Goal: Task Accomplishment & Management: Use online tool/utility

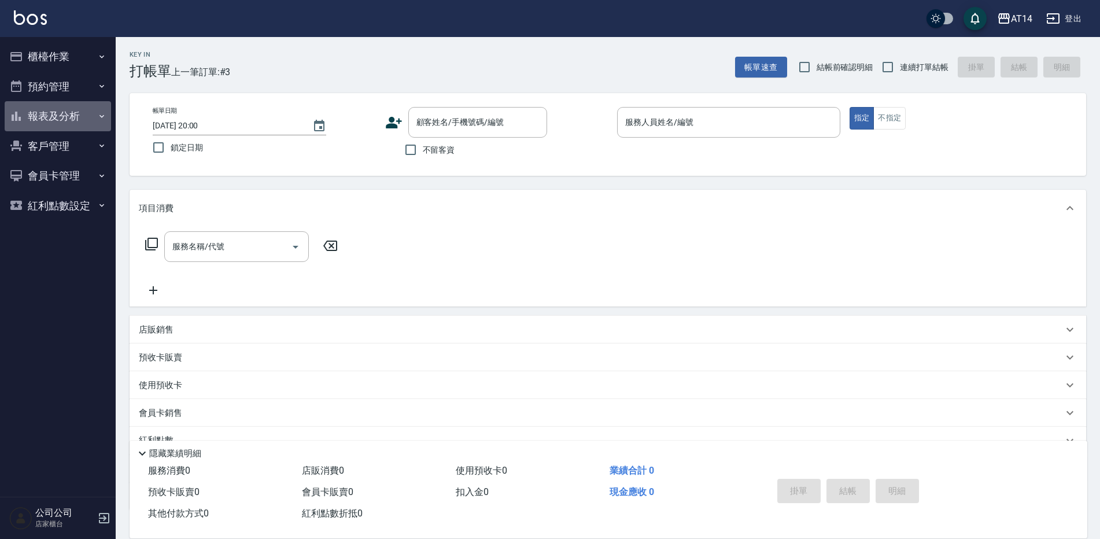
click at [80, 118] on button "報表及分析" at bounding box center [58, 116] width 106 height 30
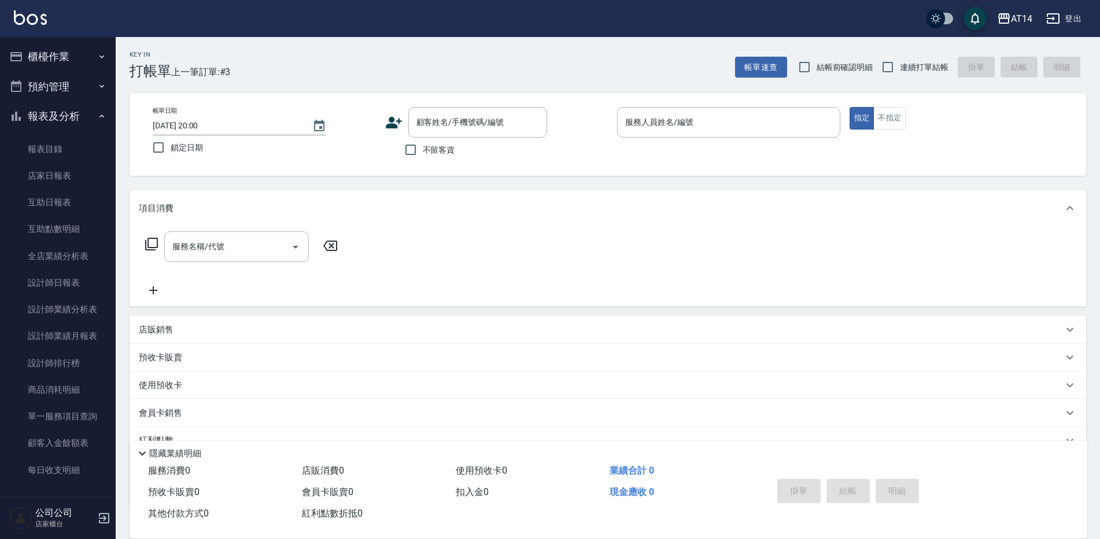
click at [65, 79] on button "預約管理" at bounding box center [58, 87] width 106 height 30
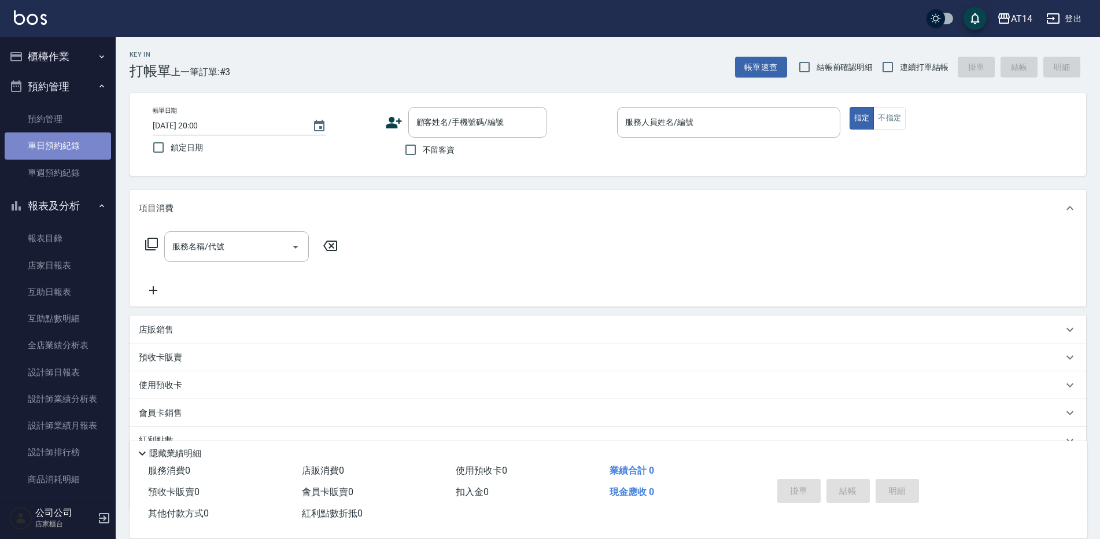
click at [76, 149] on link "單日預約紀錄" at bounding box center [58, 145] width 106 height 27
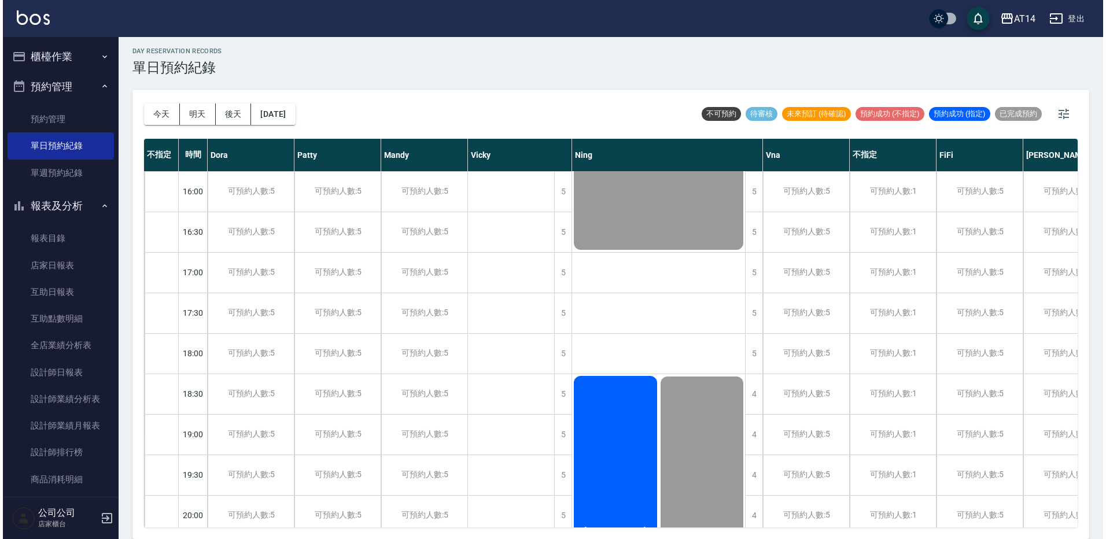
scroll to position [463, 0]
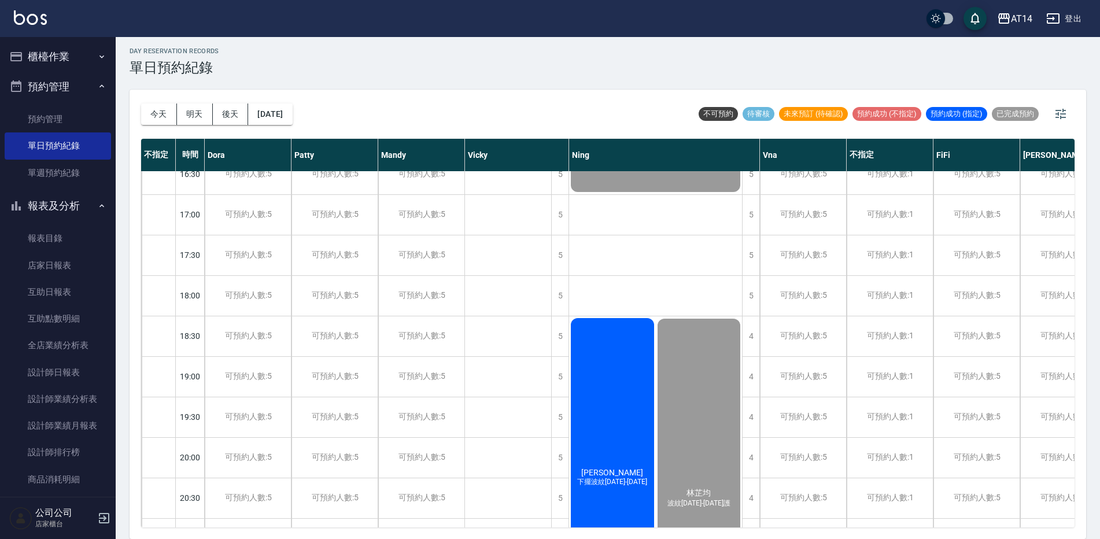
click at [551, 72] on div "莊宜臻 下擺波紋1299-1899" at bounding box center [508, 52] width 86 height 39
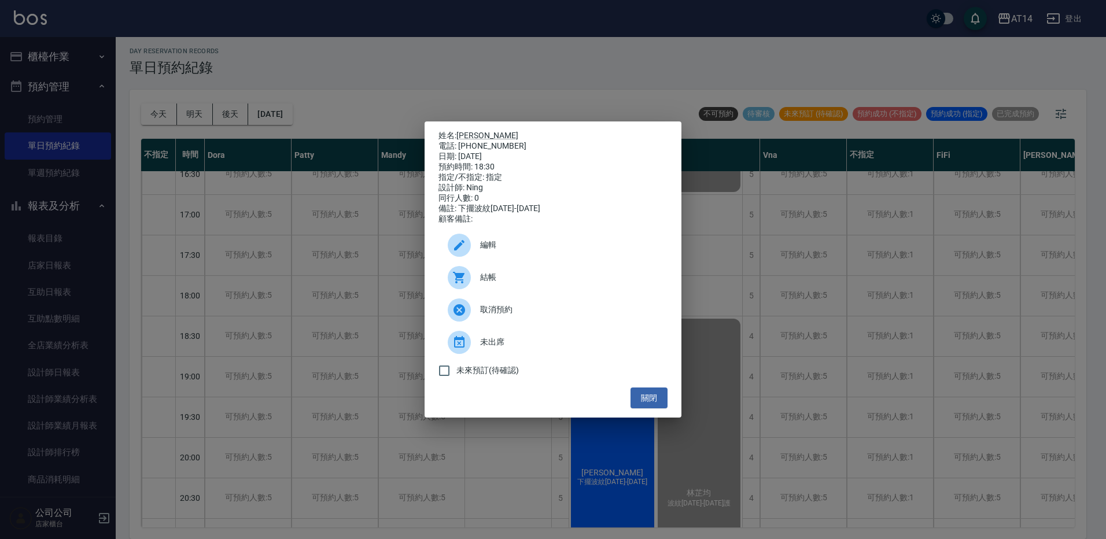
click at [545, 275] on div "結帳" at bounding box center [552, 277] width 229 height 32
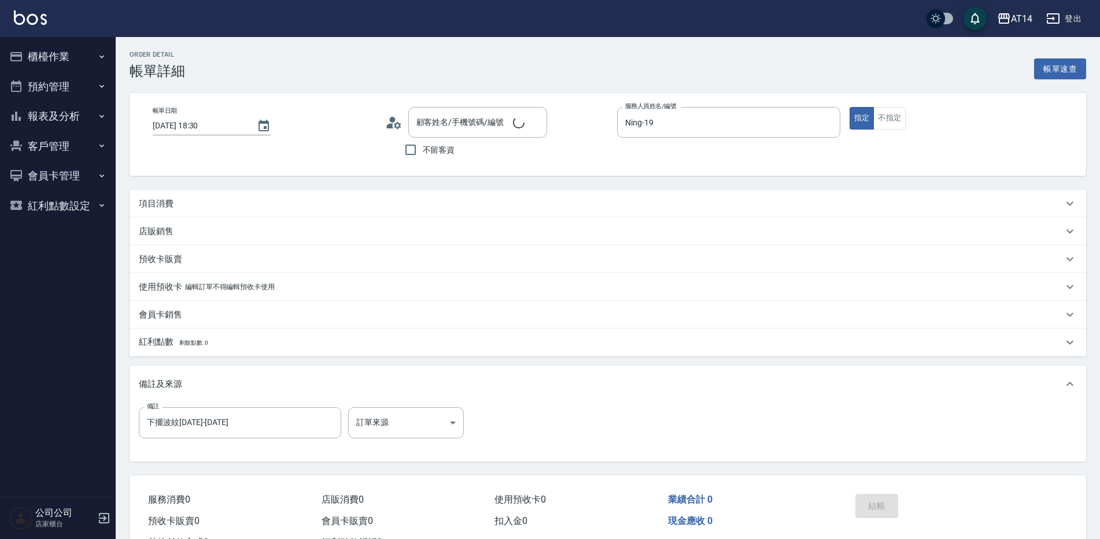
type input "[DATE] 18:30"
type input "Ning-19"
type input "下擺波紋[DATE]-[DATE]"
type input "[PERSON_NAME]/0980960909/null"
click at [379, 428] on body "AT14 登出 櫃檯作業 打帳單 帳單列表 掛單列表 現金收支登錄 材料自購登錄 每日結帳 排班表 掃碼打卡 預約管理 預約管理 單日預約紀錄 單週預約紀錄 …" at bounding box center [550, 290] width 1100 height 581
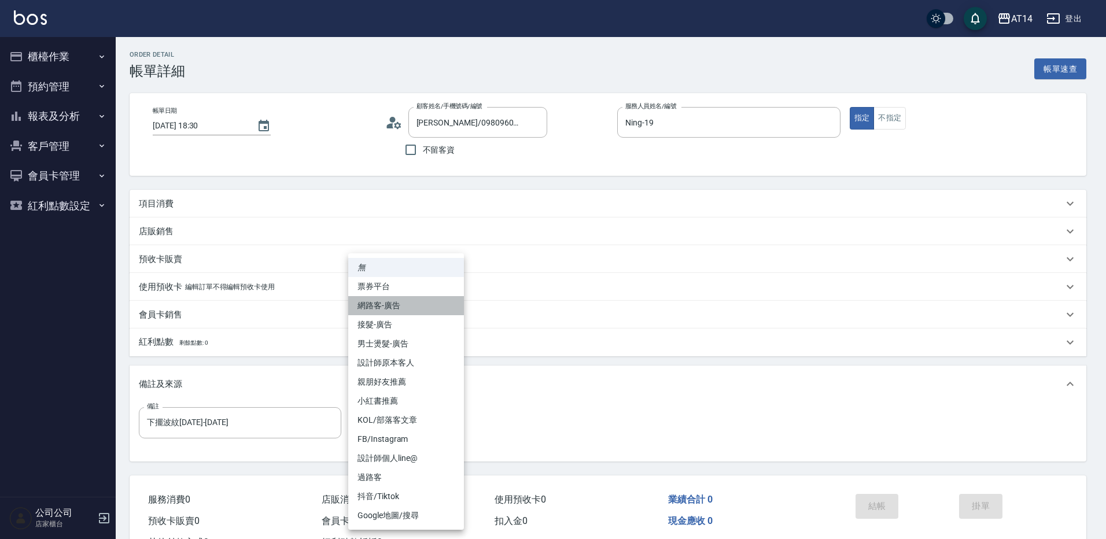
click at [405, 306] on li "網路客-廣告" at bounding box center [406, 305] width 116 height 19
type input "網路客-廣告"
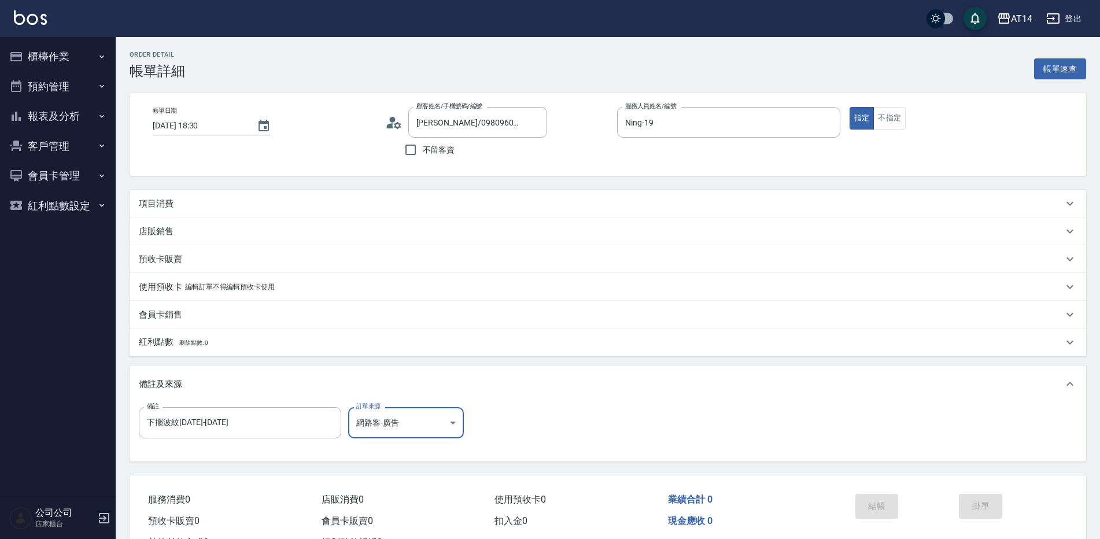
click at [234, 201] on div "項目消費" at bounding box center [601, 204] width 924 height 12
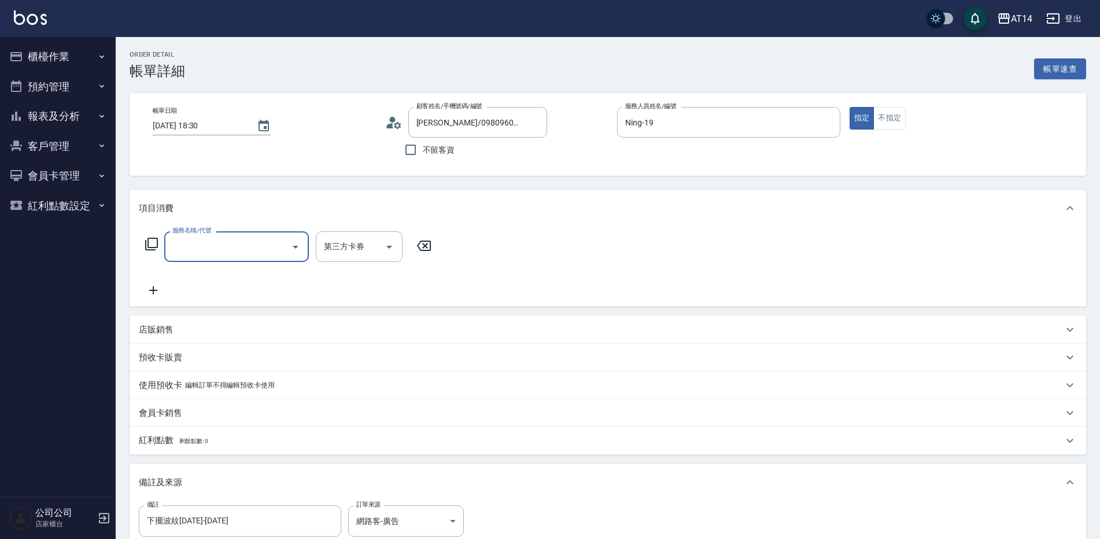
click at [231, 254] on input "服務名稱/代號" at bounding box center [227, 247] width 117 height 20
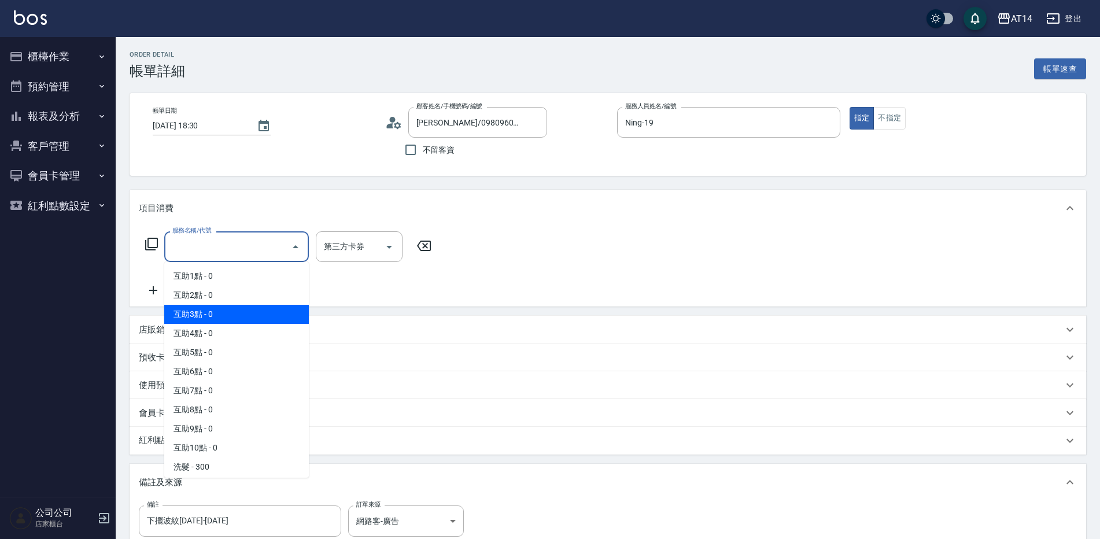
click at [252, 307] on span "互助3點 - 0" at bounding box center [236, 314] width 145 height 19
type input "互助3點(003)"
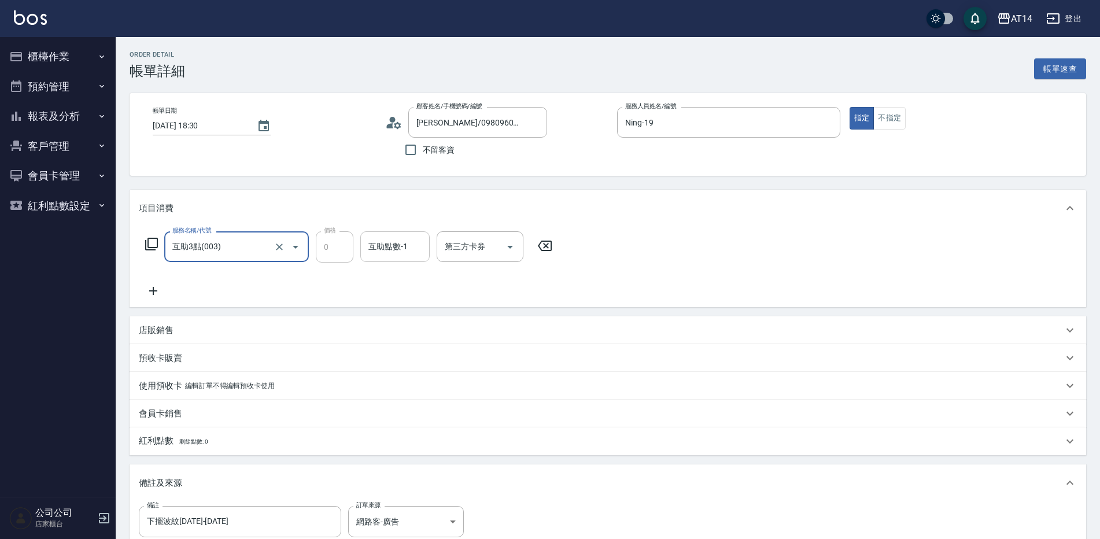
click at [386, 250] on div "互助點數-1 互助點數-1" at bounding box center [394, 246] width 69 height 31
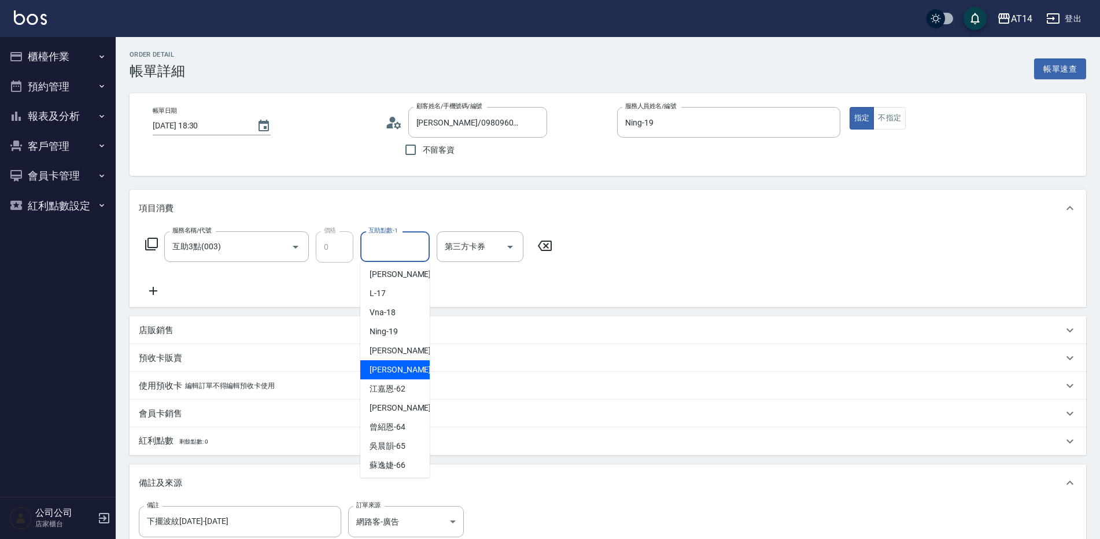
scroll to position [175, 0]
click at [409, 407] on div "[PERSON_NAME] -63" at bounding box center [394, 406] width 69 height 19
type input "[PERSON_NAME]-63"
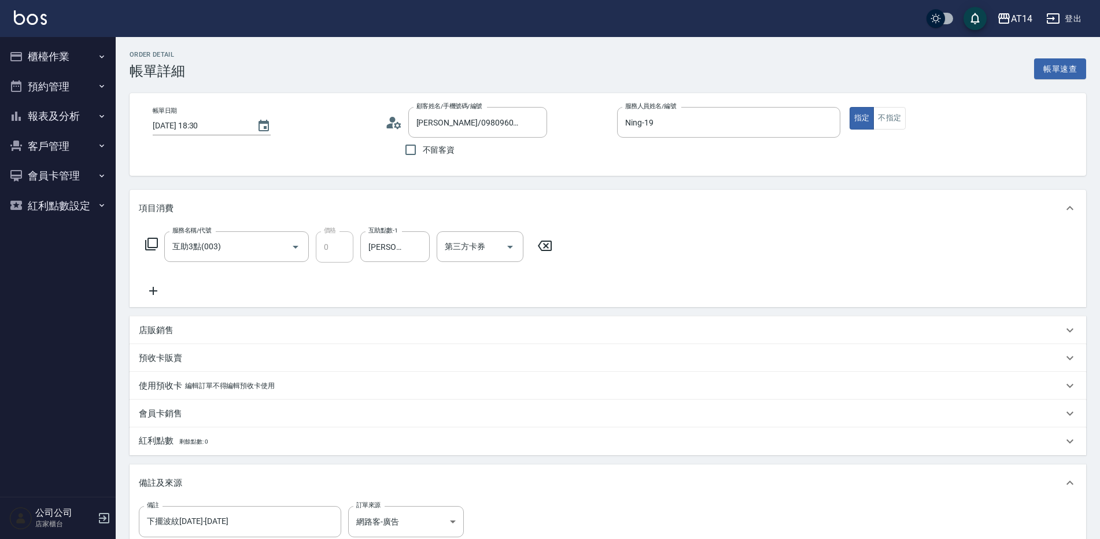
click at [149, 290] on icon at bounding box center [153, 291] width 29 height 14
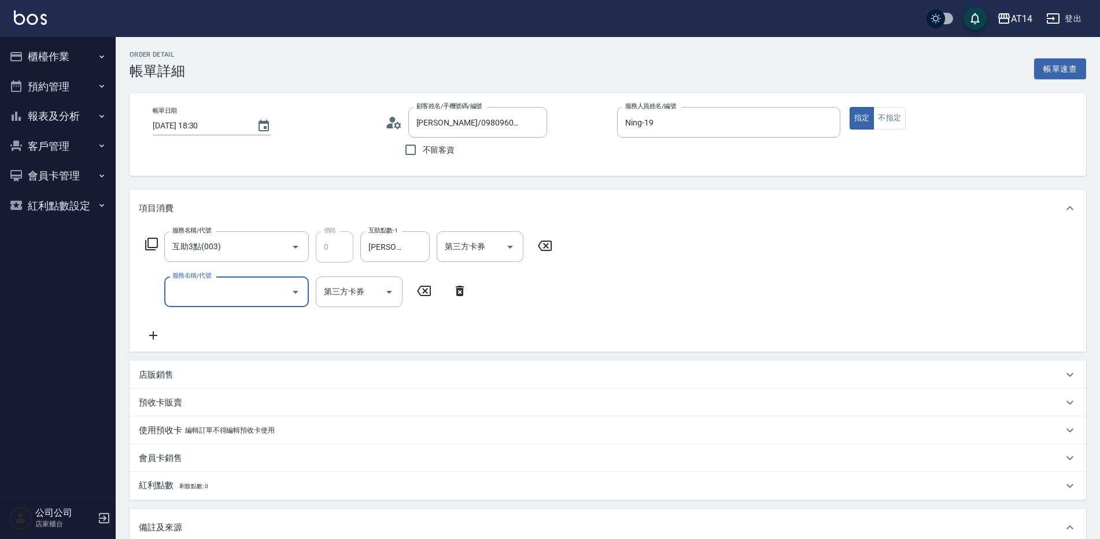
click at [199, 290] on input "服務名稱/代號" at bounding box center [227, 292] width 117 height 20
type input "051"
type input "2"
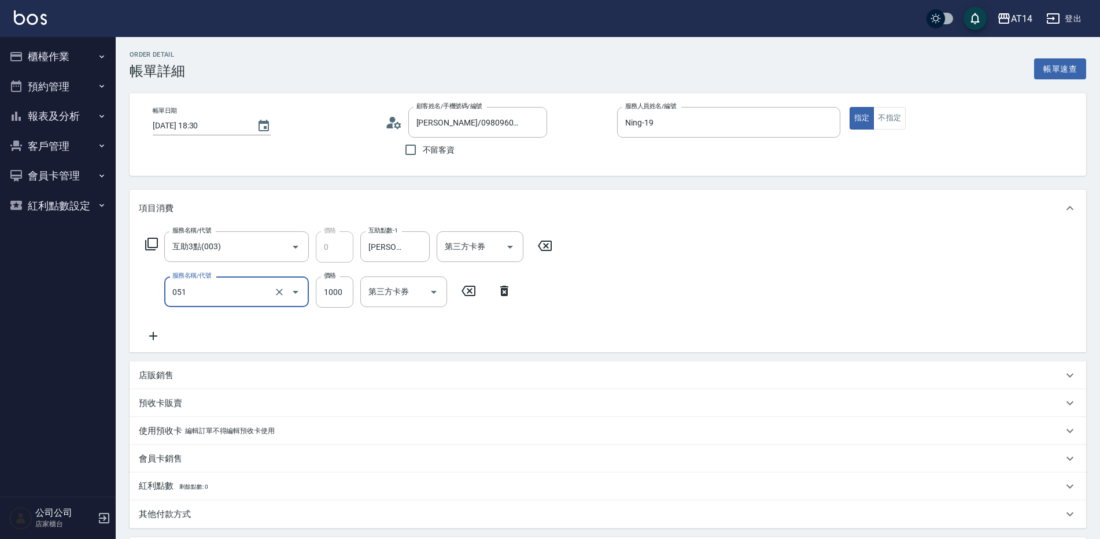
type input "護髮(051)"
click at [158, 335] on icon at bounding box center [153, 336] width 29 height 14
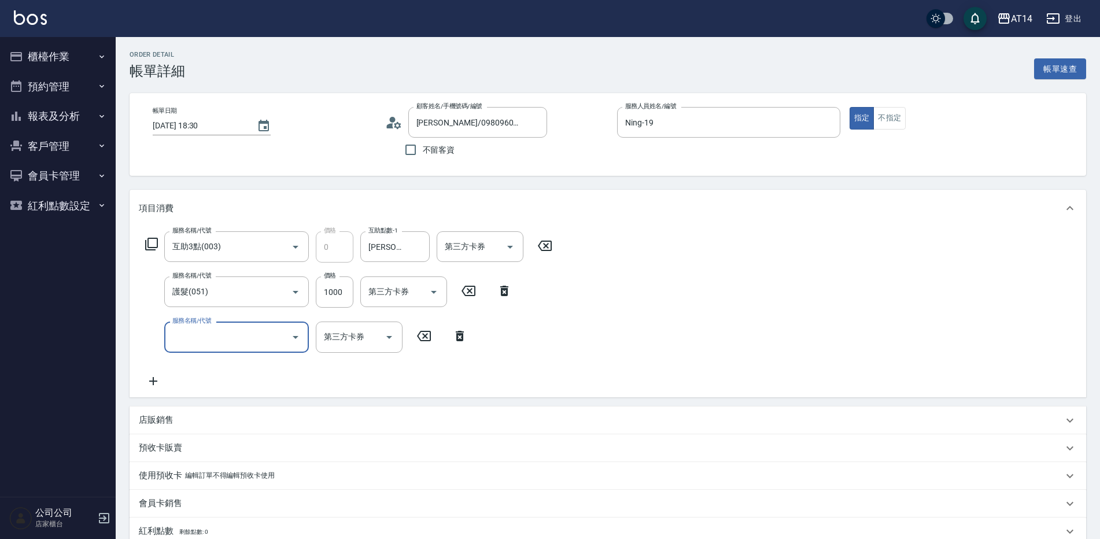
click at [198, 335] on input "服務名稱/代號" at bounding box center [227, 337] width 117 height 20
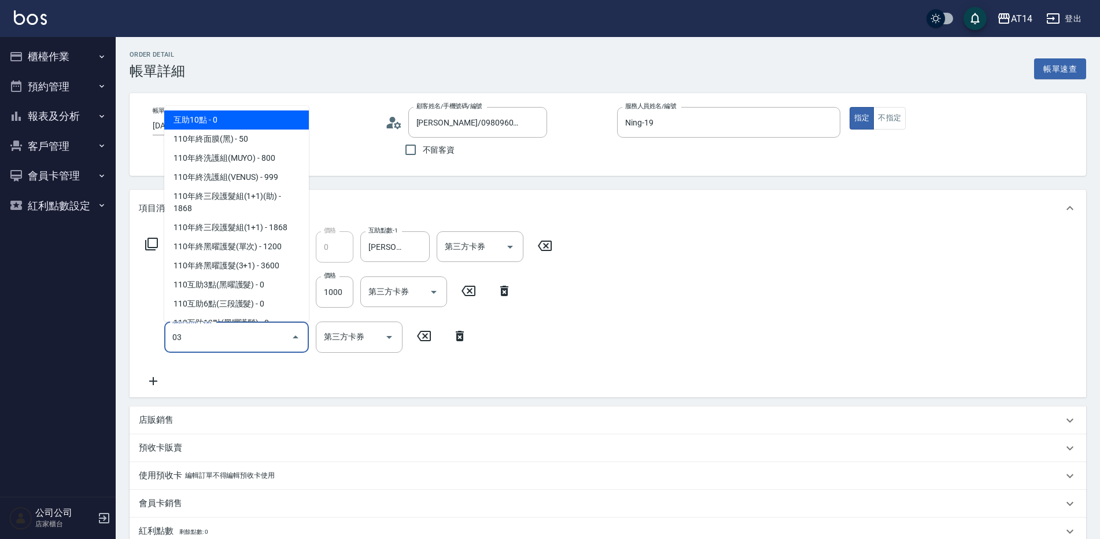
type input "031"
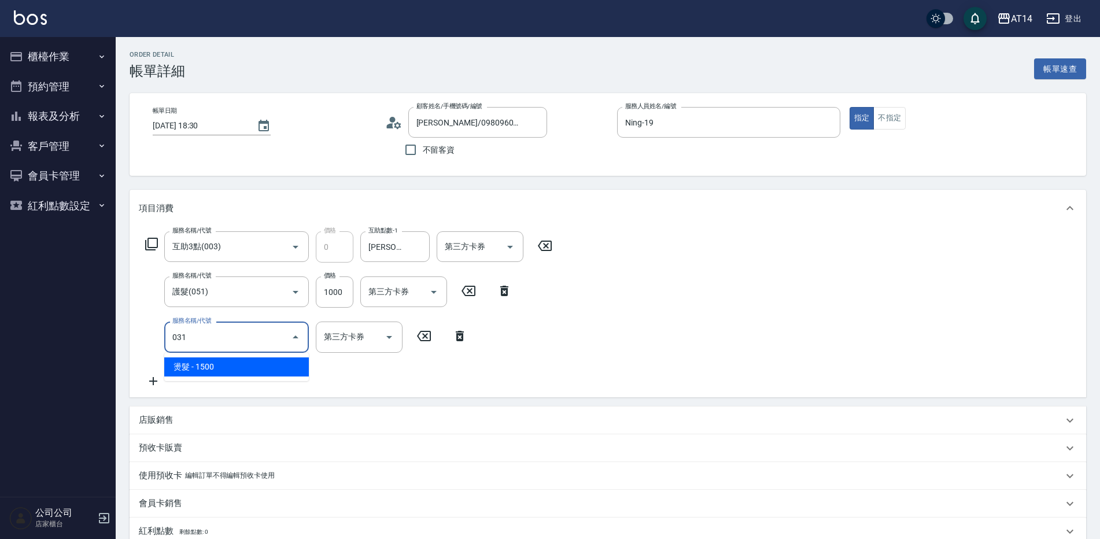
type input "5"
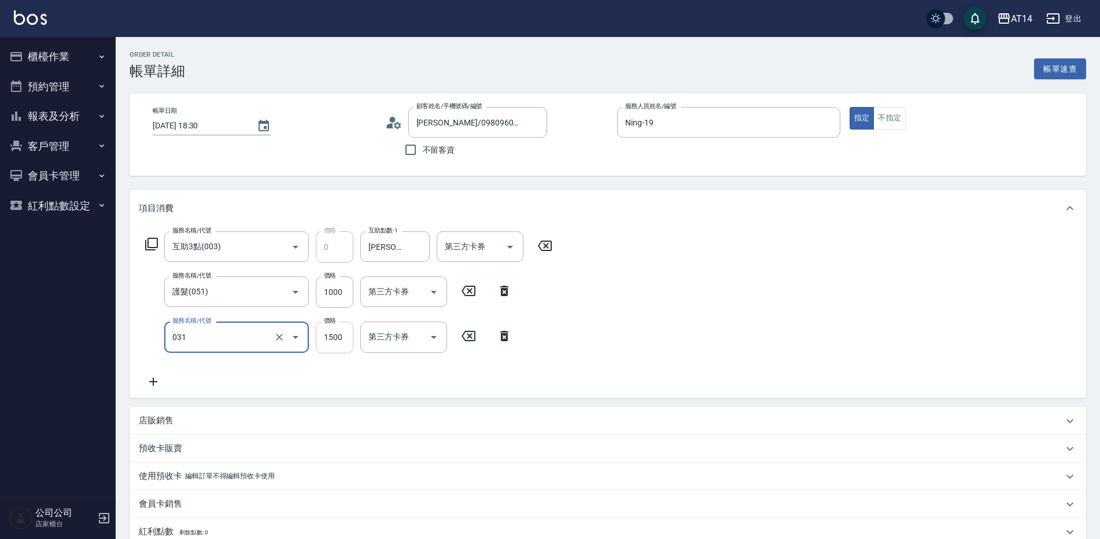
type input "燙髮(031)"
click at [337, 336] on input "1500" at bounding box center [335, 337] width 38 height 31
type input "1"
type input "2"
type input "1299"
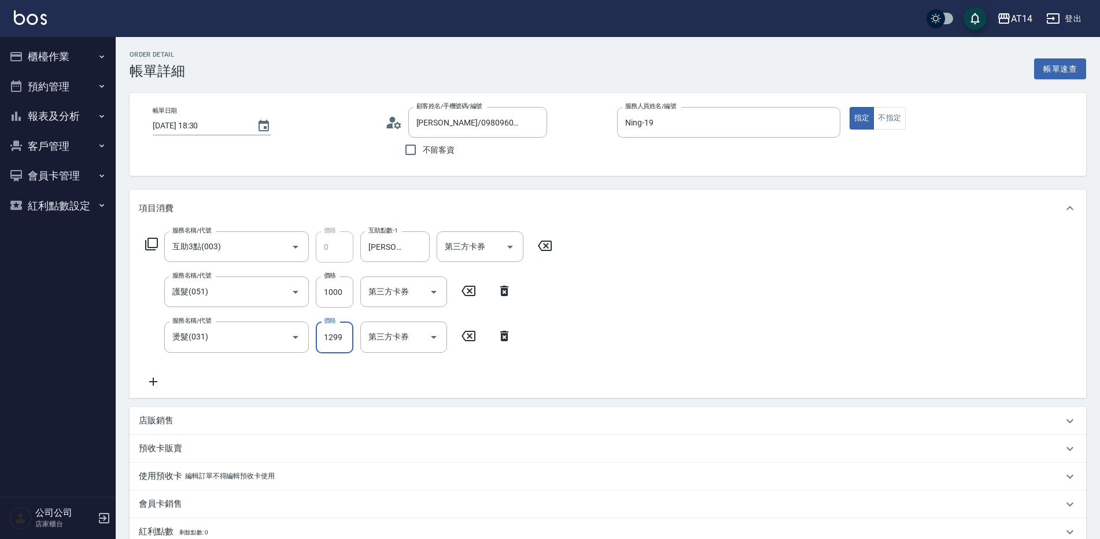
type input "5"
type input "1299"
click at [331, 290] on input "1000" at bounding box center [335, 291] width 38 height 31
type input "1"
type input "3"
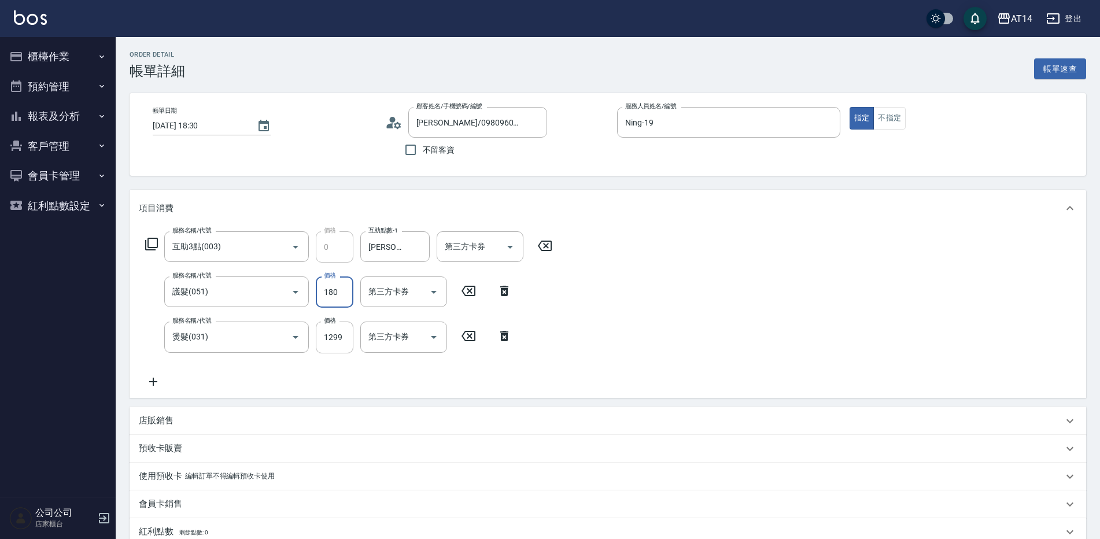
type input "1800"
type input "6"
type input "1800"
click at [417, 376] on div "服務名稱/代號 互助3點(003) 服務名稱/代號 價格 0 價格 互助點數-1 [PERSON_NAME]-63 互助點數-1 第三方卡券 第三方卡券 服務…" at bounding box center [349, 309] width 420 height 157
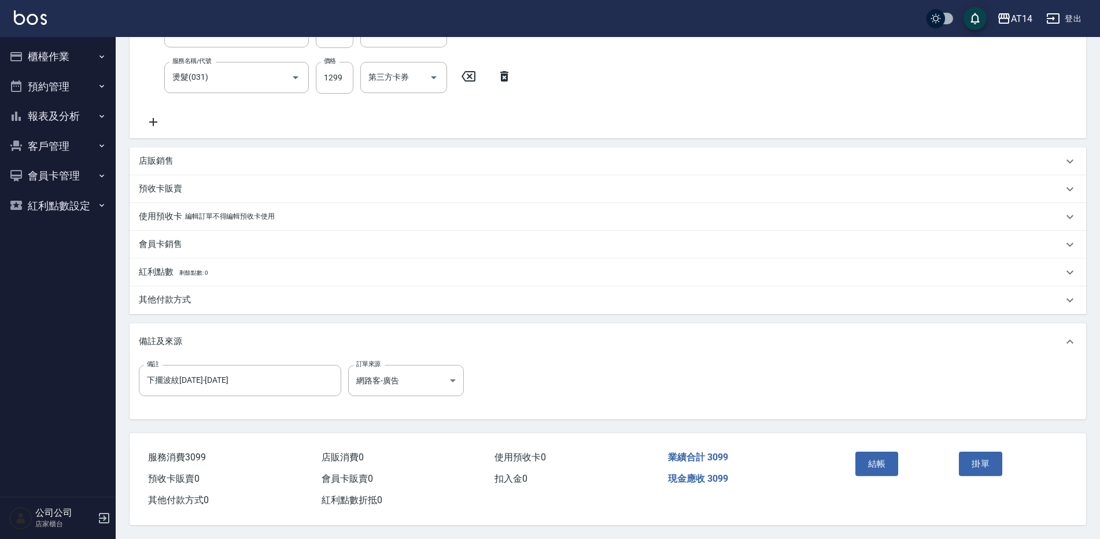
scroll to position [265, 0]
drag, startPoint x: 219, startPoint y: 377, endPoint x: -2, endPoint y: 383, distance: 221.6
click at [0, 383] on html "AT14 登出 櫃檯作業 打帳單 帳單列表 掛單列表 現金收支登錄 材料自購登錄 每日結帳 排班表 掃碼打卡 預約管理 預約管理 單日預約紀錄 單週預約紀錄 …" at bounding box center [550, 139] width 1100 height 799
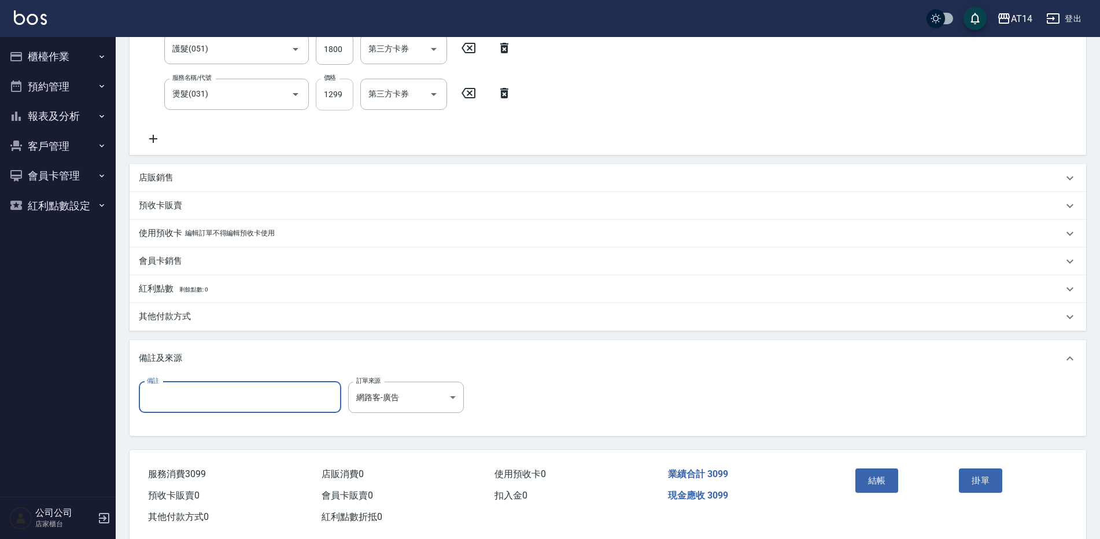
scroll to position [207, 0]
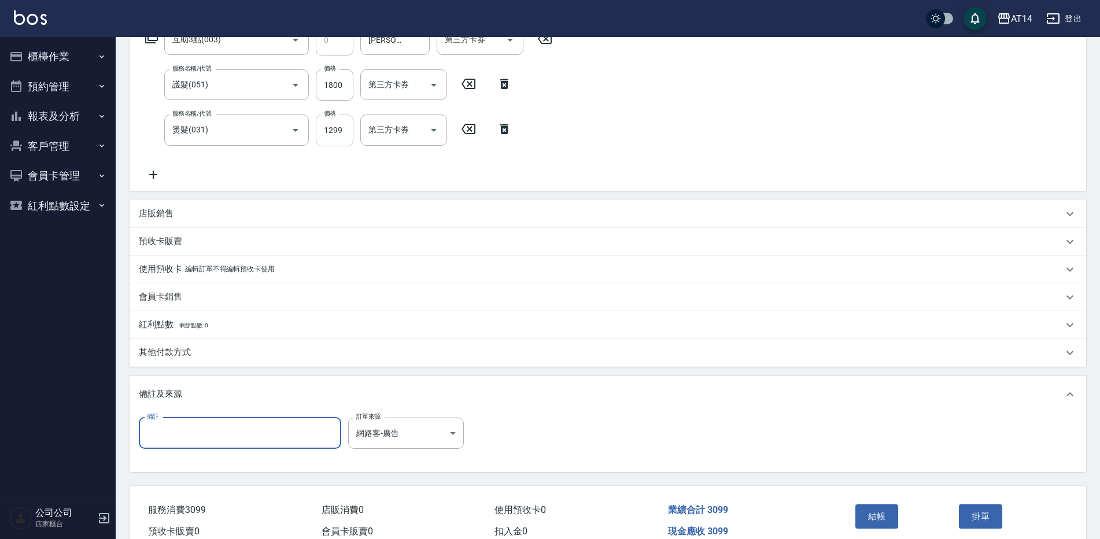
click at [338, 127] on input "1299" at bounding box center [335, 129] width 38 height 31
type input "1"
type input "4"
type input "1300"
type input "6"
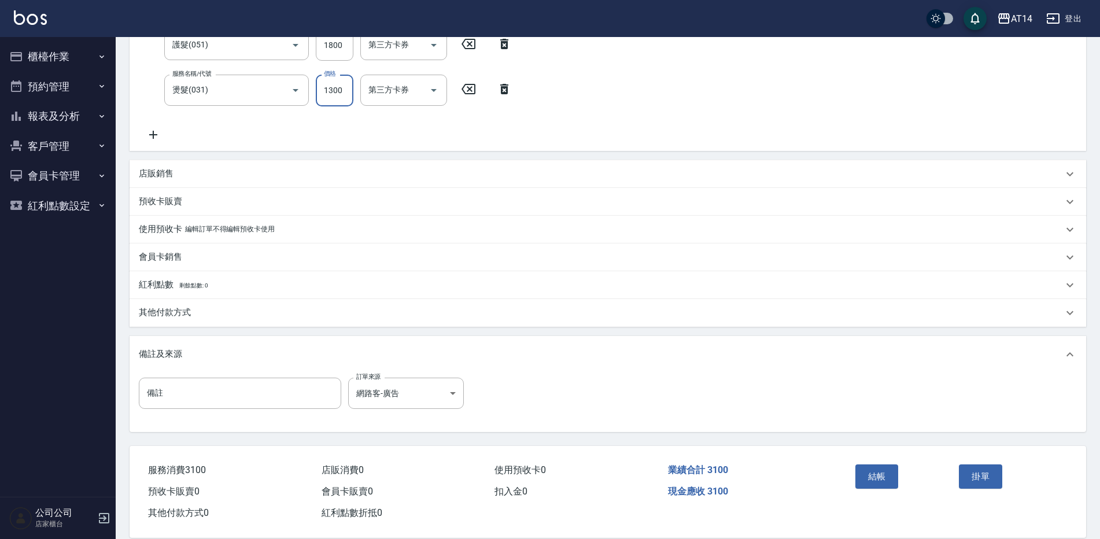
scroll to position [265, 0]
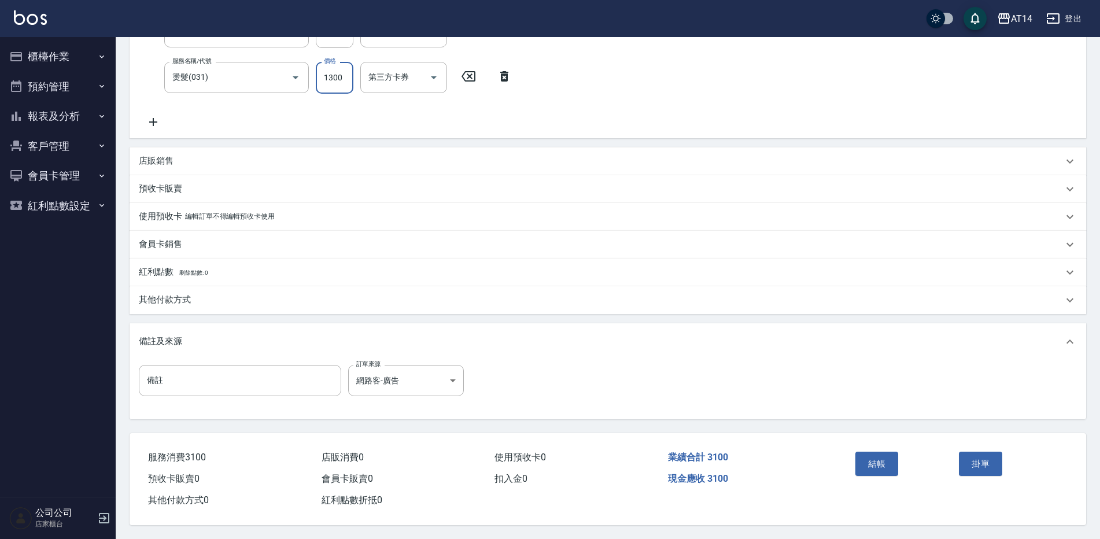
type input "1300"
click at [873, 458] on button "結帳" at bounding box center [876, 464] width 43 height 24
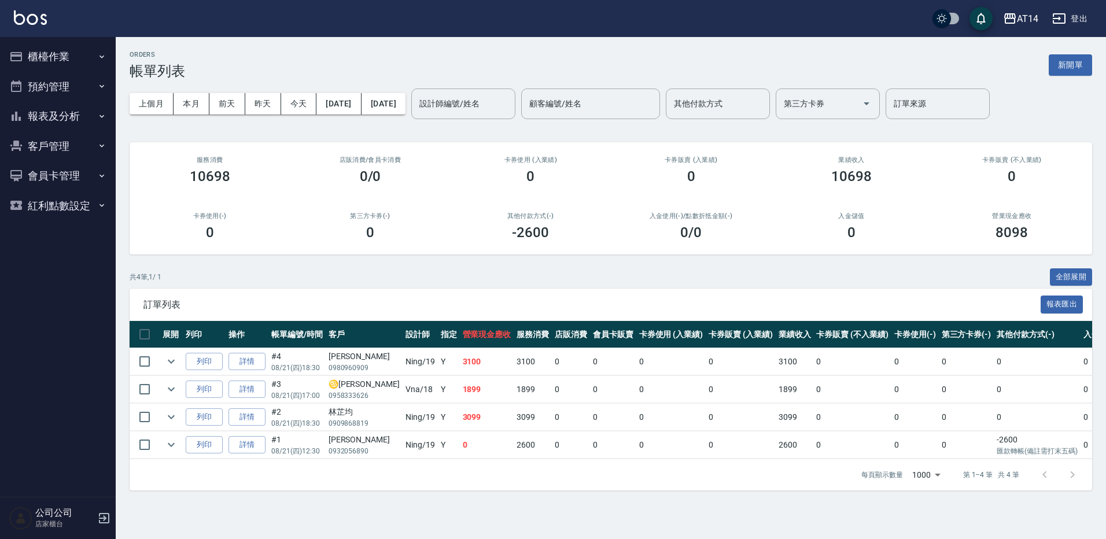
click at [73, 118] on button "報表及分析" at bounding box center [58, 116] width 106 height 30
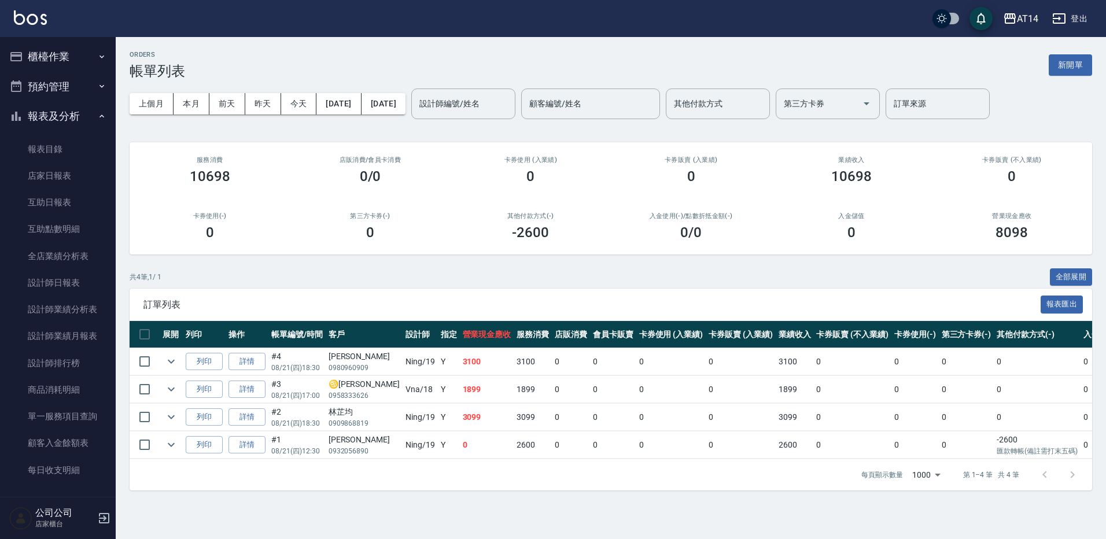
click at [62, 91] on button "預約管理" at bounding box center [58, 87] width 106 height 30
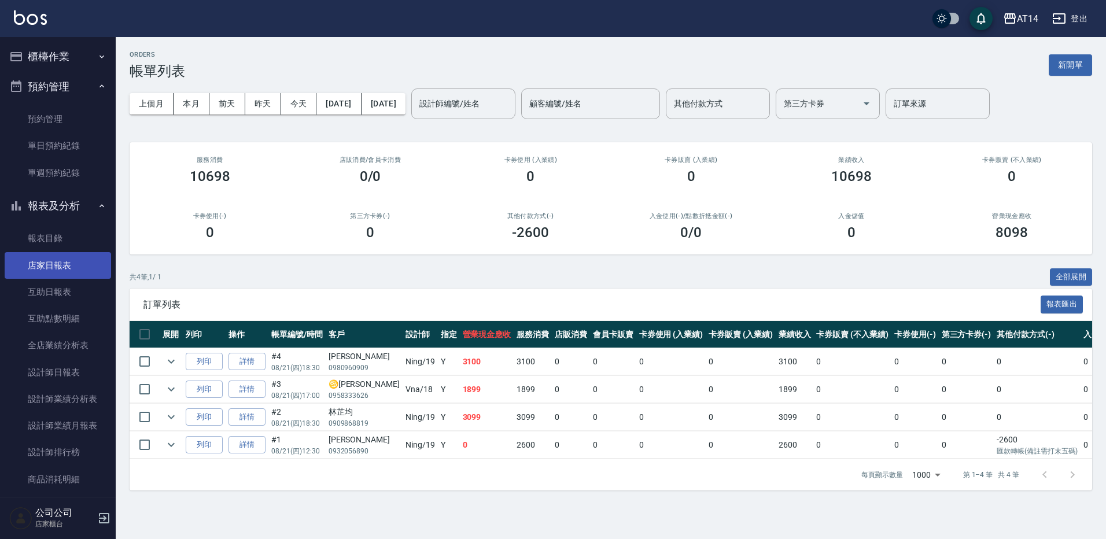
click at [78, 268] on link "店家日報表" at bounding box center [58, 265] width 106 height 27
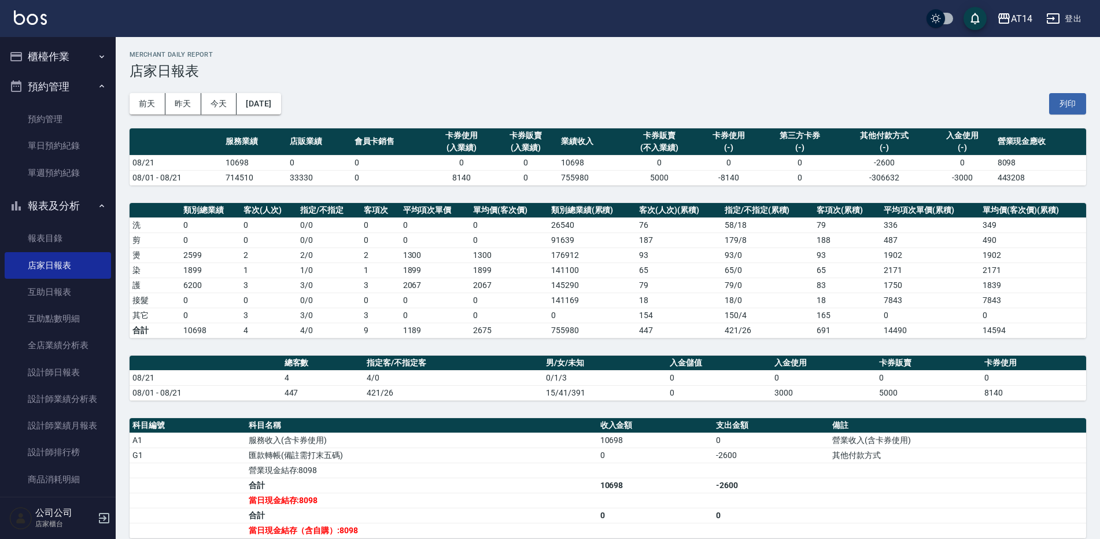
click at [43, 60] on button "櫃檯作業" at bounding box center [58, 57] width 106 height 30
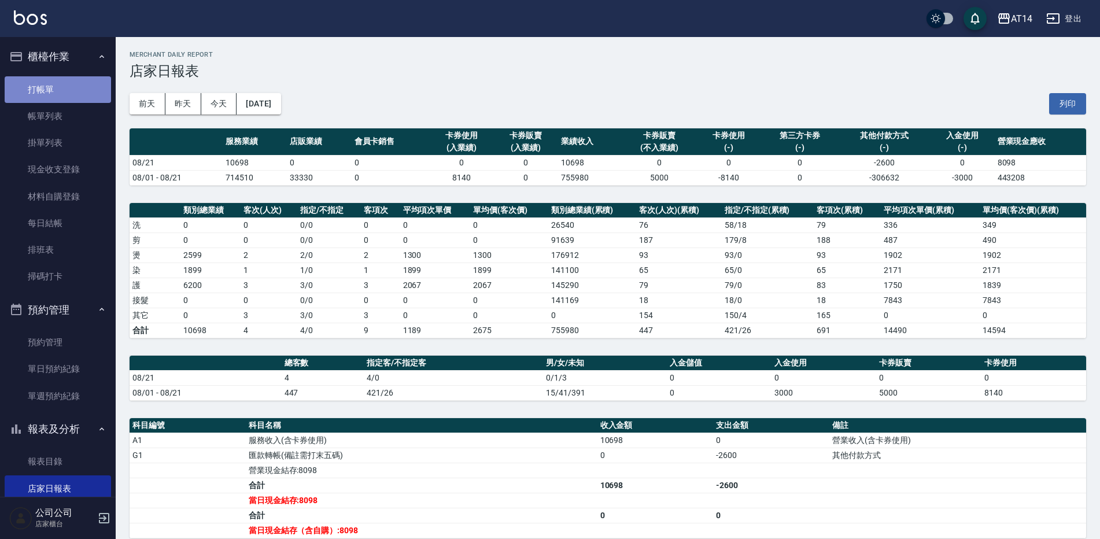
click at [66, 86] on link "打帳單" at bounding box center [58, 89] width 106 height 27
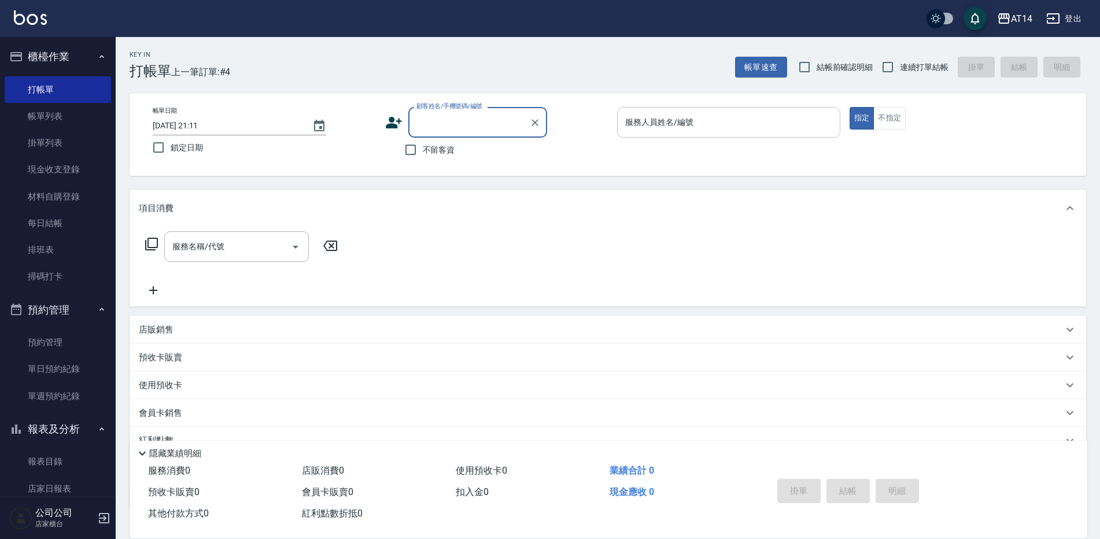
click at [704, 119] on input "服務人員姓名/編號" at bounding box center [728, 122] width 213 height 20
click at [436, 150] on span "不留客資" at bounding box center [439, 150] width 32 height 12
click at [423, 150] on input "不留客資" at bounding box center [410, 150] width 24 height 24
checkbox input "true"
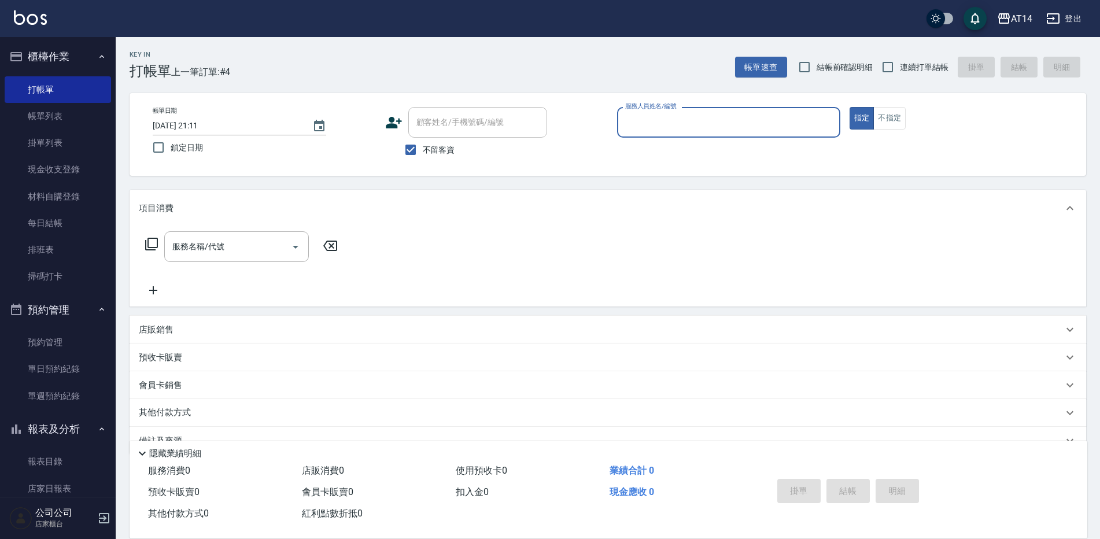
click at [703, 109] on div "服務人員姓名/編號" at bounding box center [728, 122] width 223 height 31
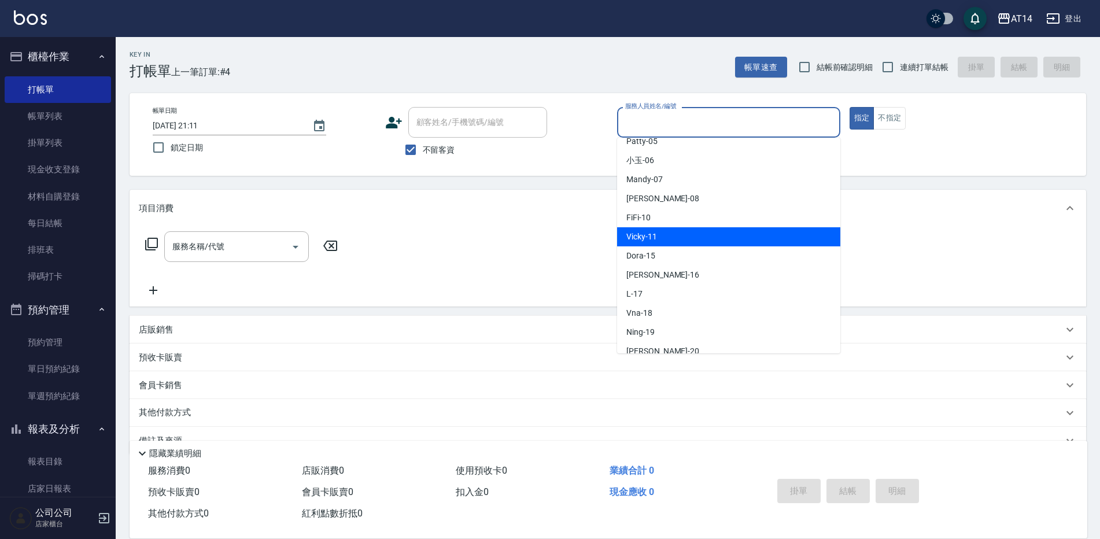
scroll to position [116, 0]
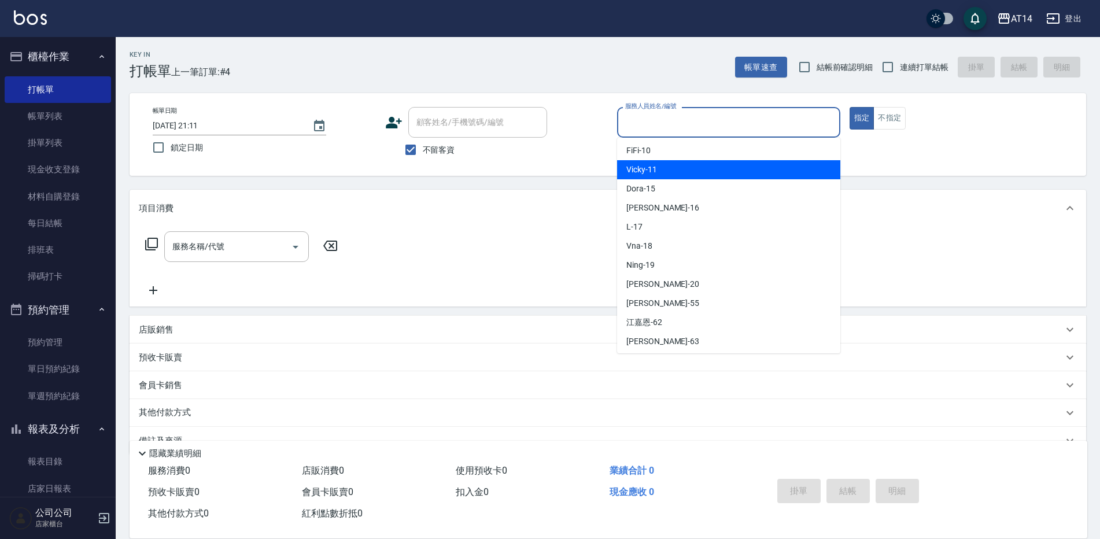
click at [678, 174] on div "Vicky -11" at bounding box center [728, 169] width 223 height 19
type input "Vicky-11"
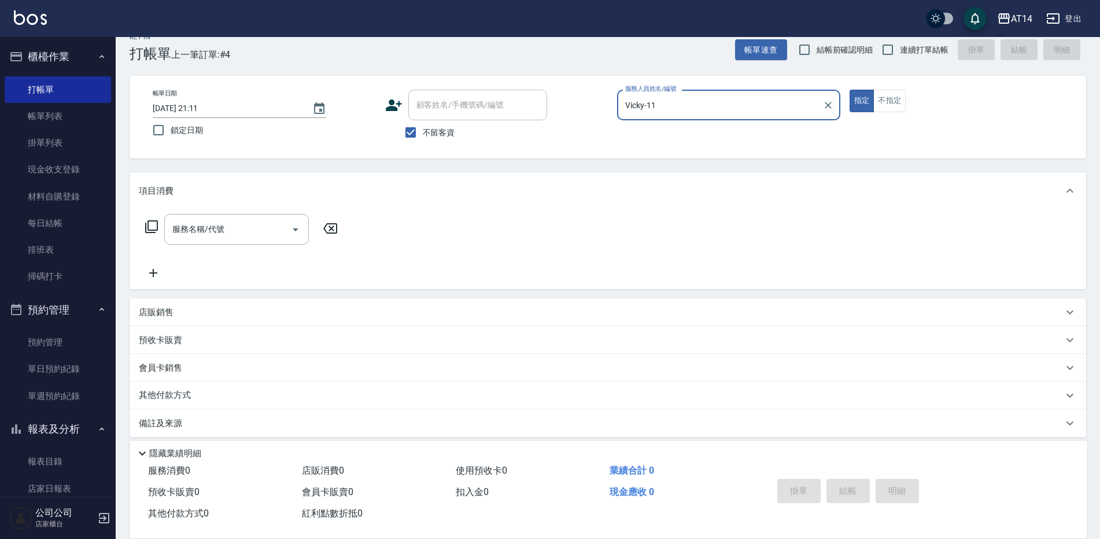
scroll to position [27, 0]
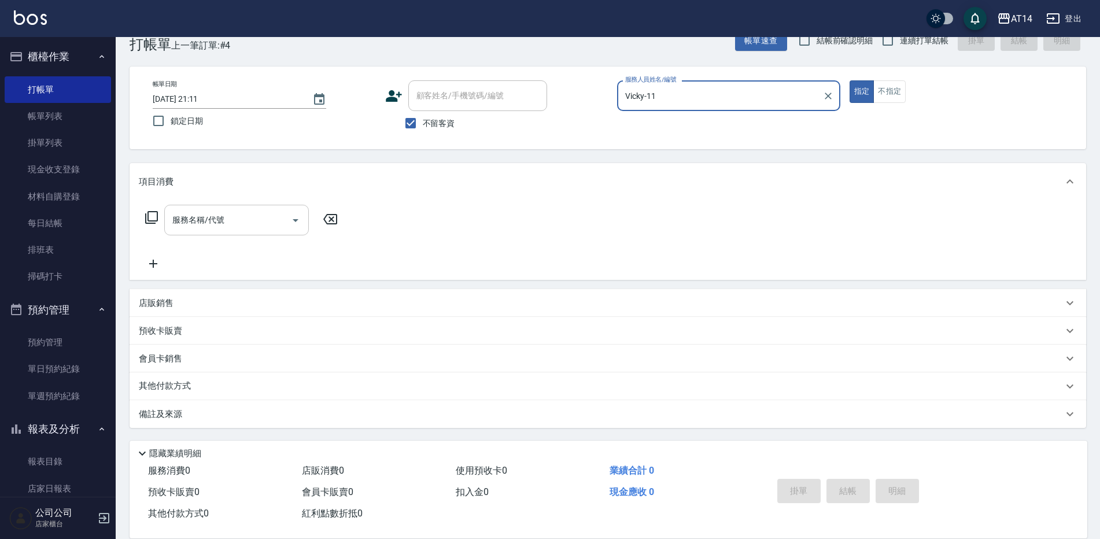
click at [246, 221] on input "服務名稱/代號" at bounding box center [227, 220] width 117 height 20
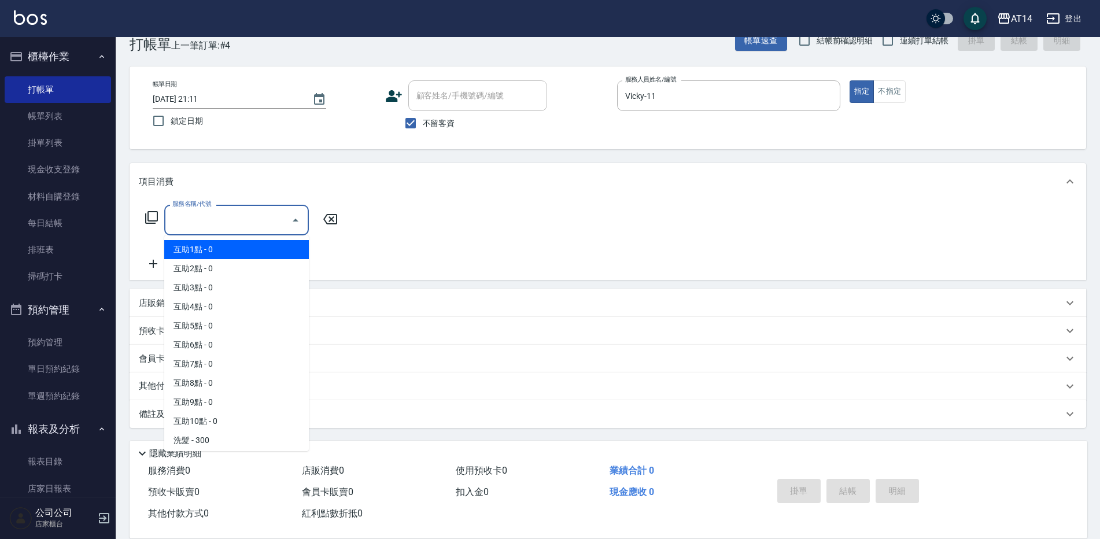
click at [246, 254] on span "互助1點 - 0" at bounding box center [236, 249] width 145 height 19
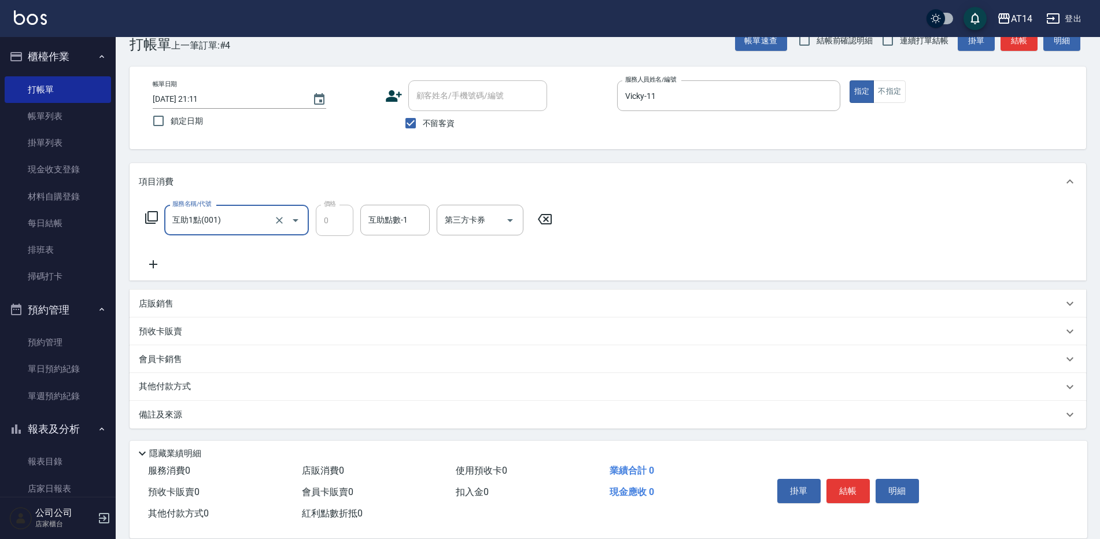
click at [242, 223] on input "互助1點(001)" at bounding box center [220, 220] width 102 height 20
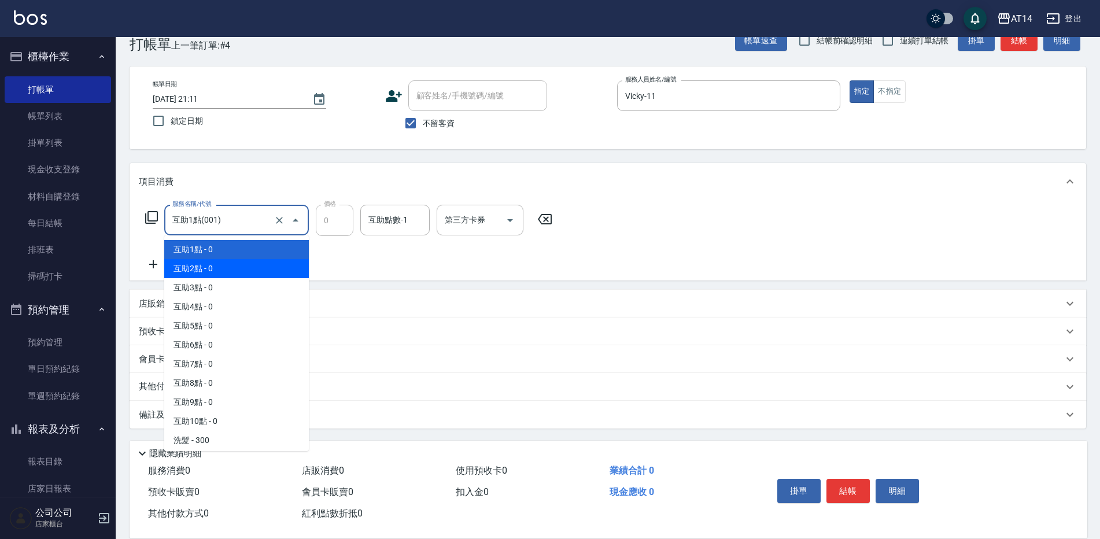
click at [232, 268] on span "互助2點 - 0" at bounding box center [236, 268] width 145 height 19
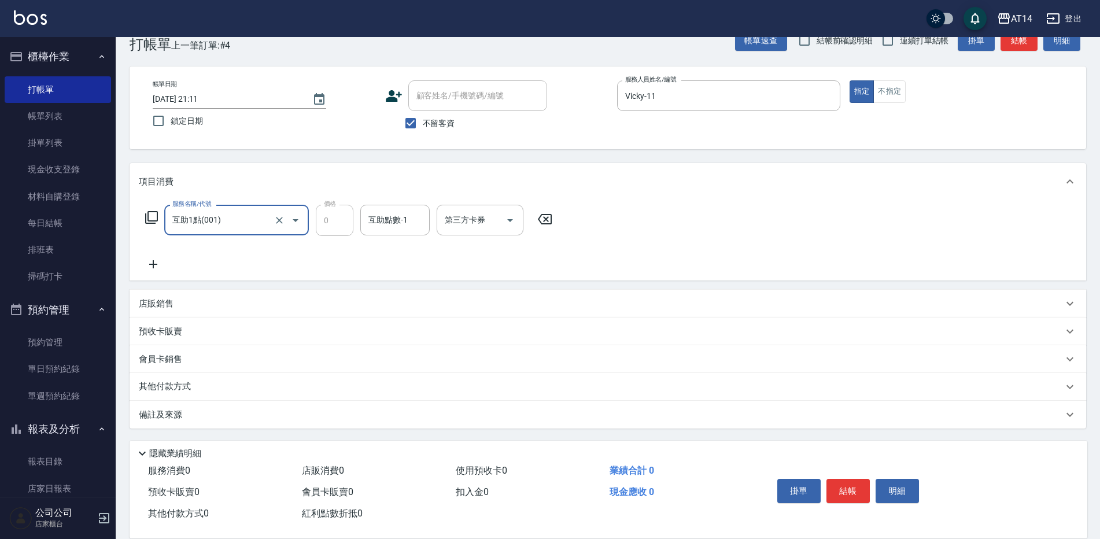
type input "互助2點(002)"
click at [382, 213] on input "互助點數-1" at bounding box center [394, 220] width 59 height 20
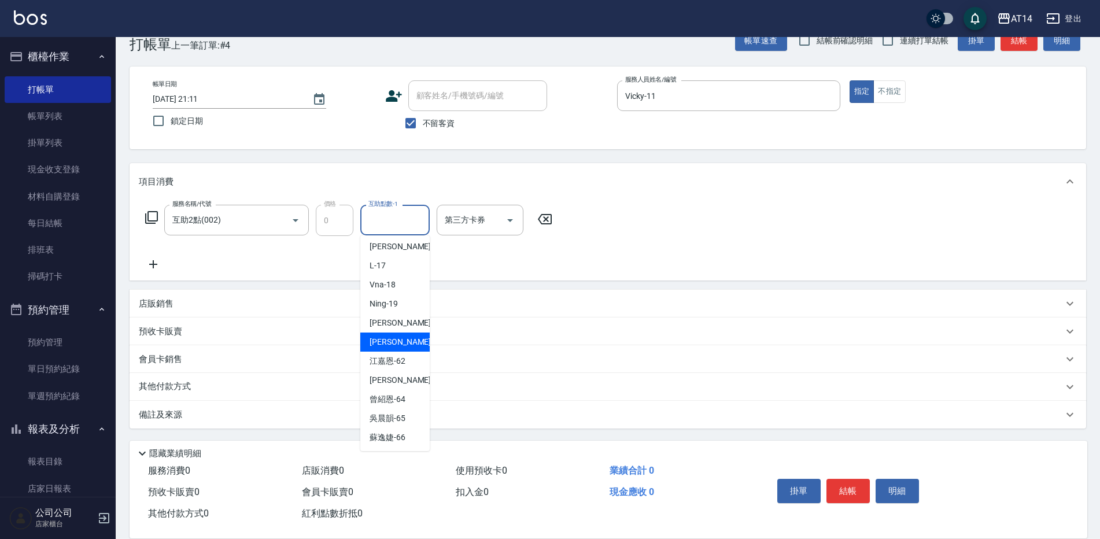
scroll to position [175, 0]
click at [397, 381] on span "[PERSON_NAME] -63" at bounding box center [406, 380] width 73 height 12
type input "[PERSON_NAME]-63"
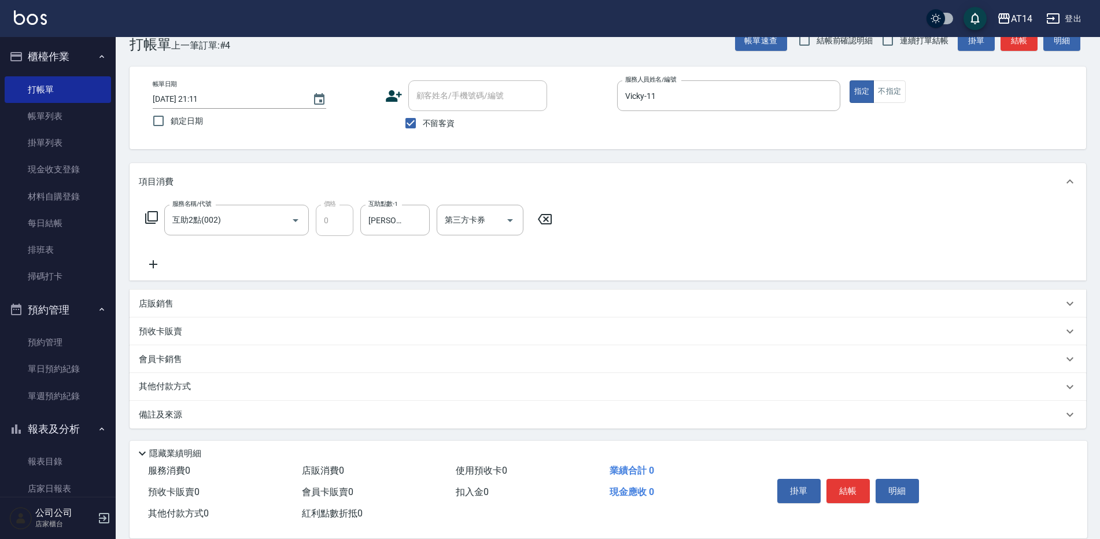
click at [155, 267] on icon at bounding box center [153, 264] width 29 height 14
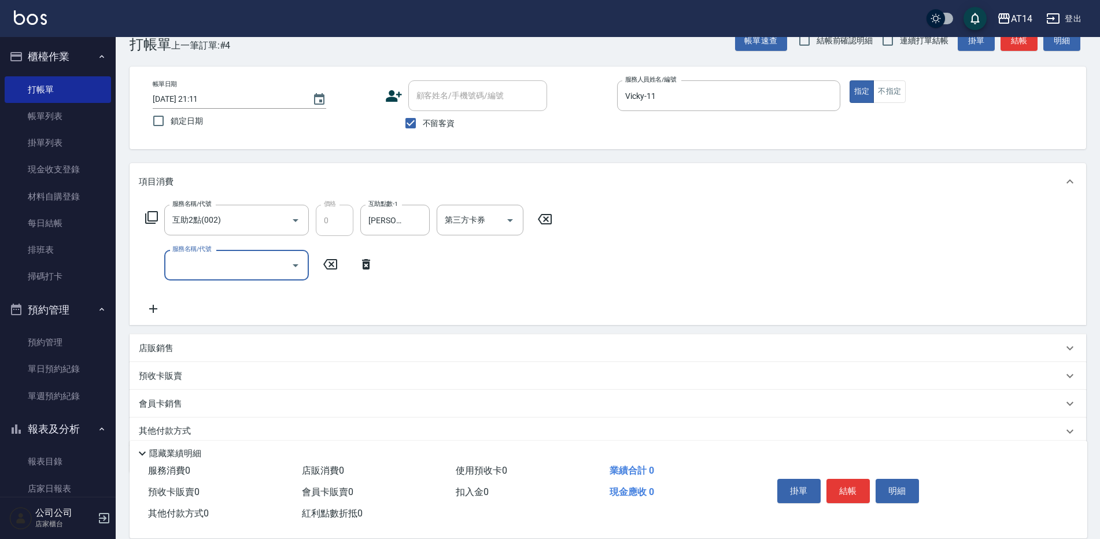
click at [185, 261] on input "服務名稱/代號" at bounding box center [227, 265] width 117 height 20
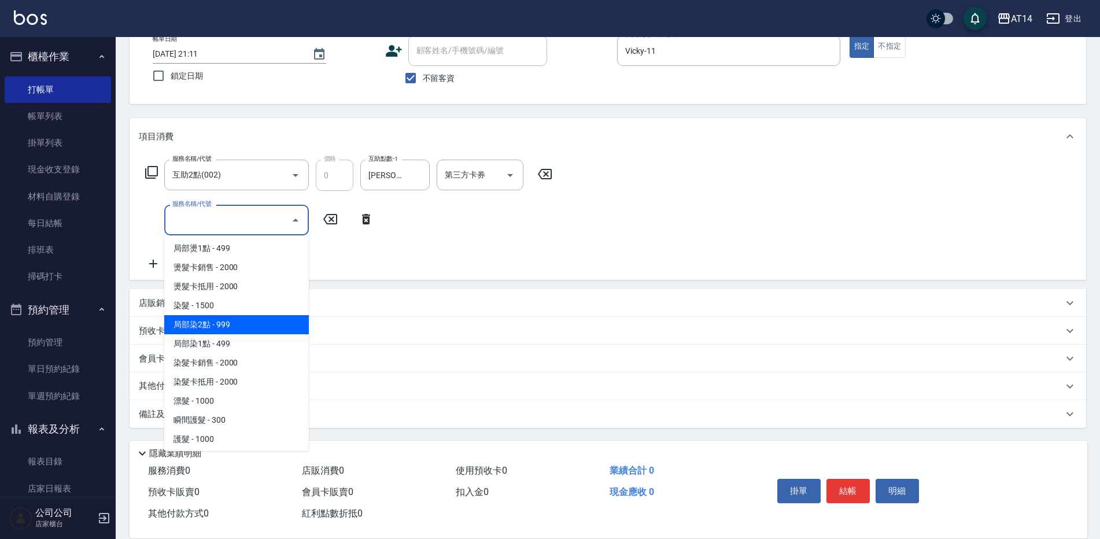
scroll to position [405, 0]
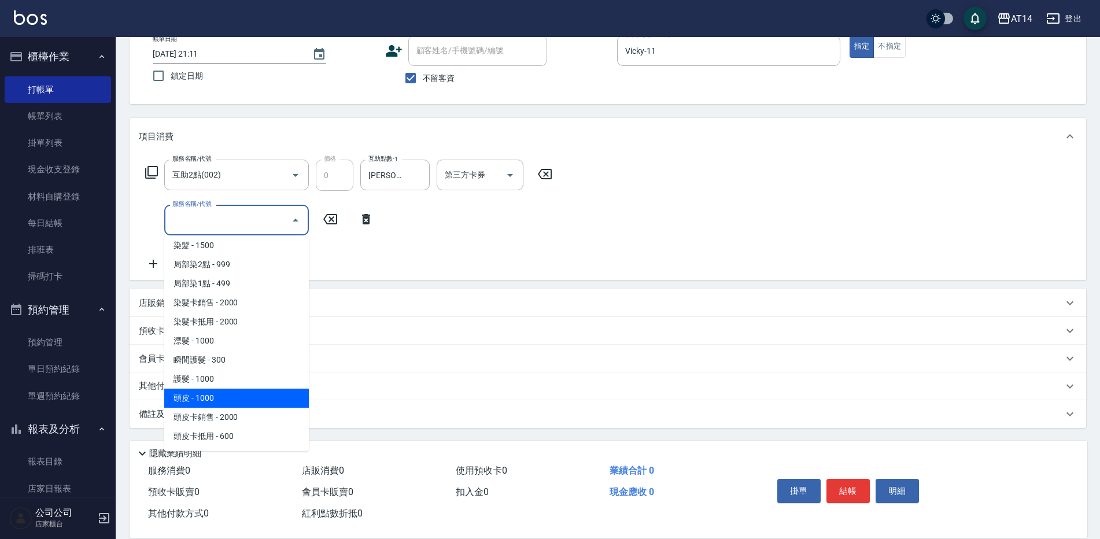
click at [226, 395] on span "頭皮 - 1000" at bounding box center [236, 398] width 145 height 19
type input "頭皮(052)"
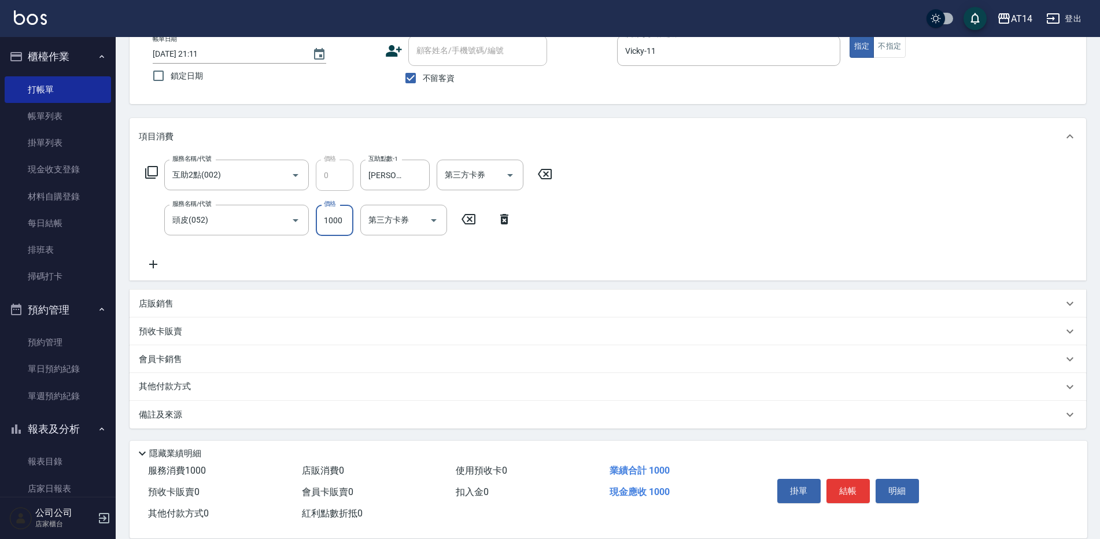
click at [338, 226] on input "1000" at bounding box center [335, 220] width 38 height 31
type input "700"
click at [859, 485] on button "結帳" at bounding box center [847, 491] width 43 height 24
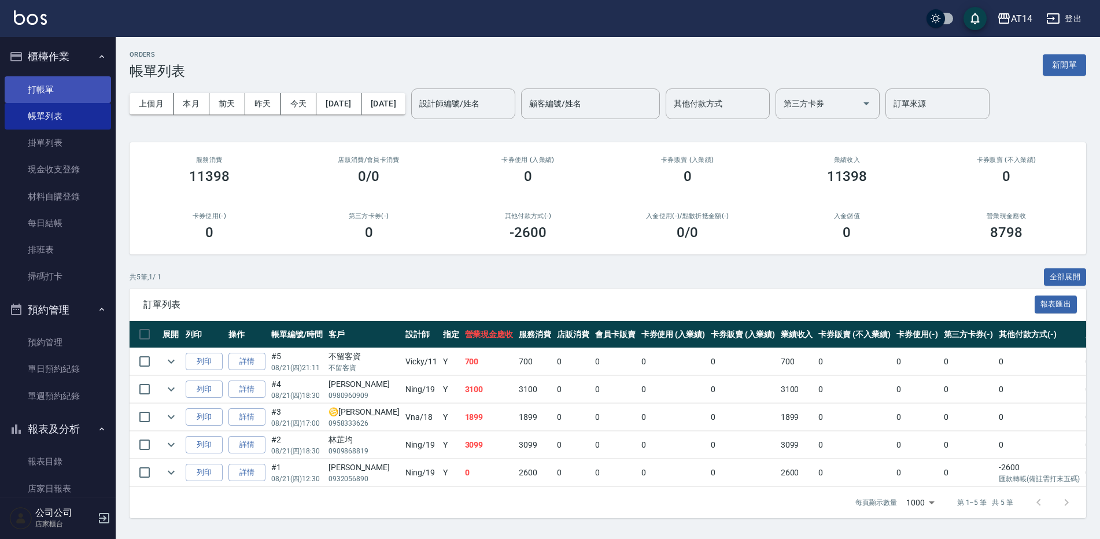
click at [71, 90] on link "打帳單" at bounding box center [58, 89] width 106 height 27
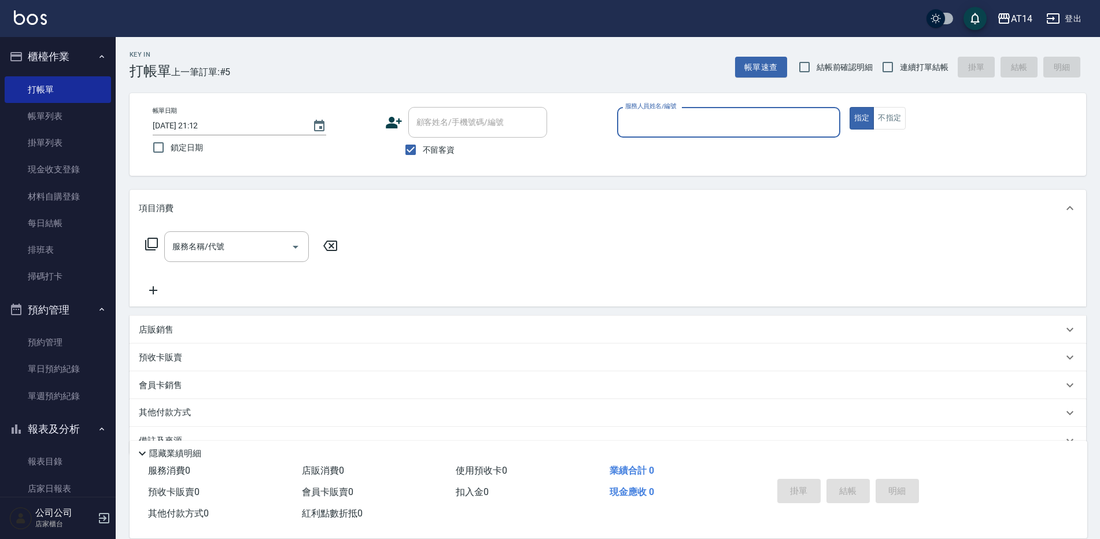
click at [646, 125] on input "服務人員姓名/編號" at bounding box center [728, 122] width 213 height 20
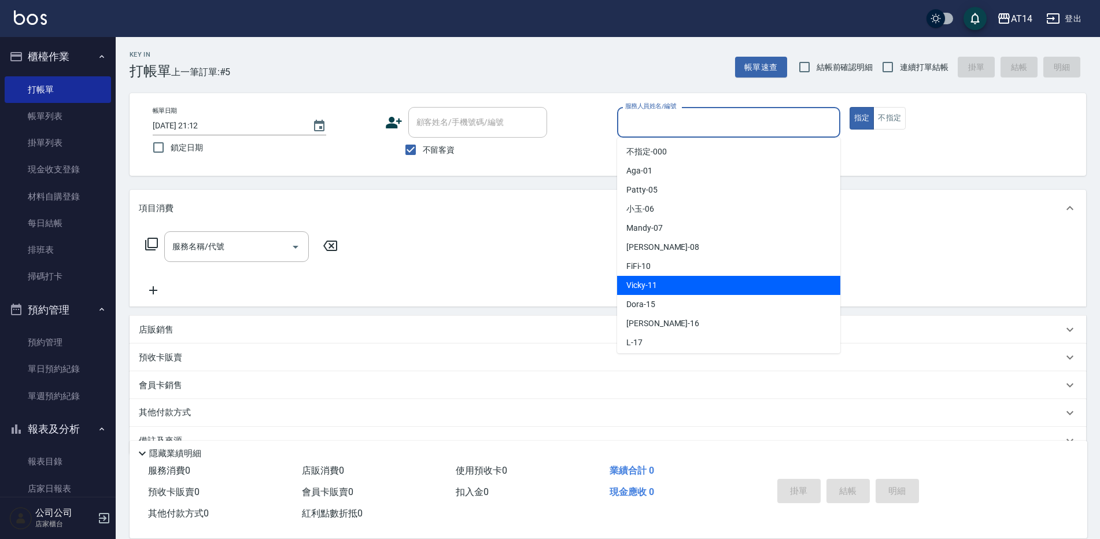
click at [666, 281] on div "Vicky -11" at bounding box center [728, 285] width 223 height 19
type input "Vicky-11"
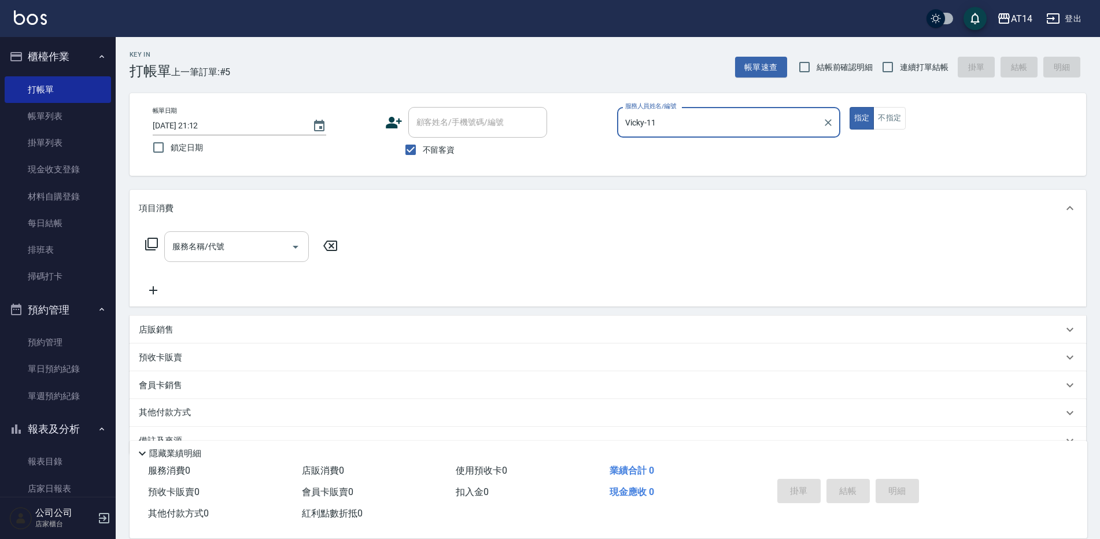
click at [186, 248] on div "服務名稱/代號 服務名稱/代號" at bounding box center [236, 246] width 145 height 31
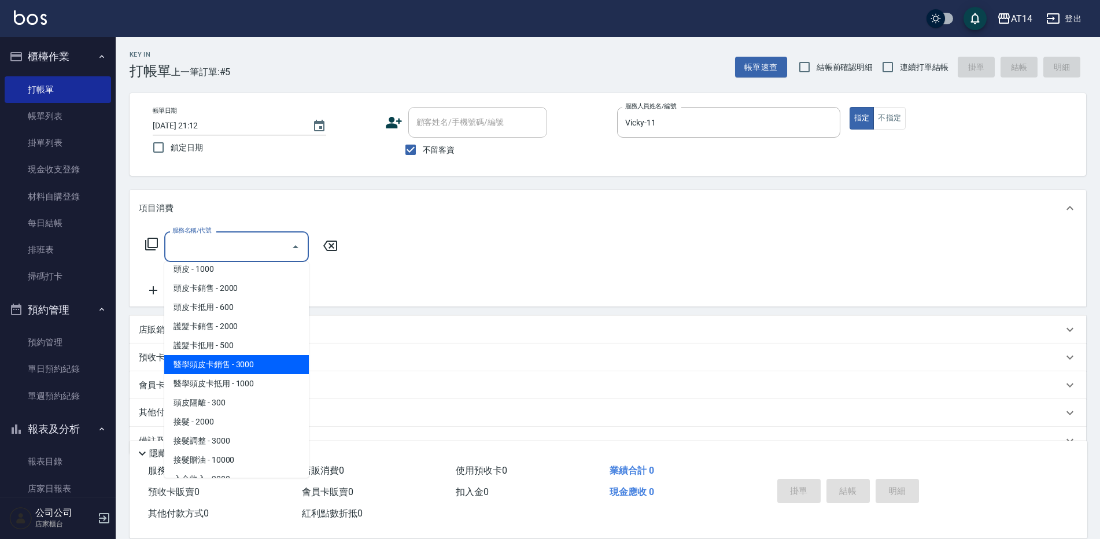
scroll to position [578, 0]
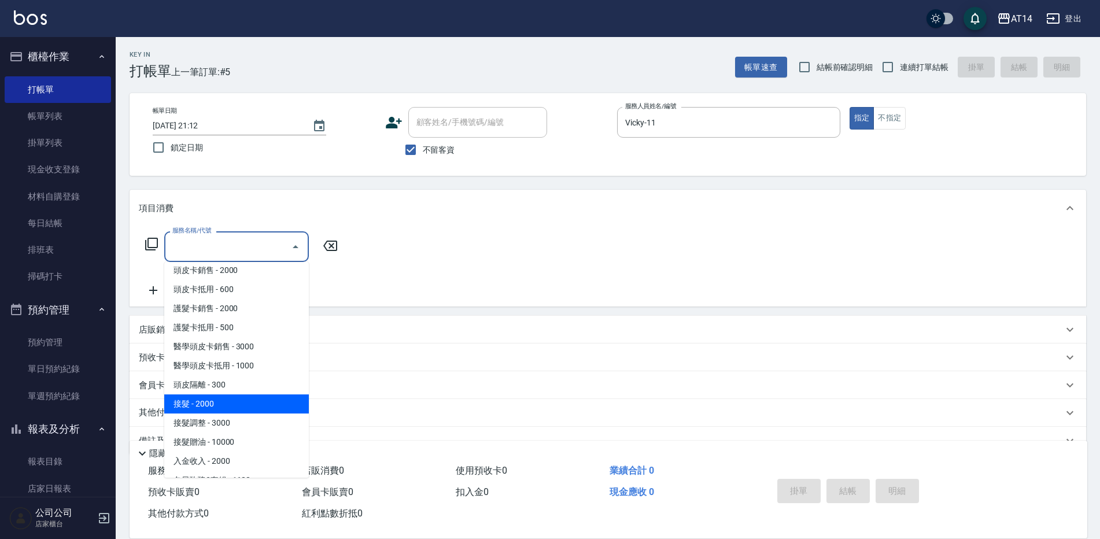
click at [228, 405] on span "接髮 - 2000" at bounding box center [236, 403] width 145 height 19
type input "接髮(061)"
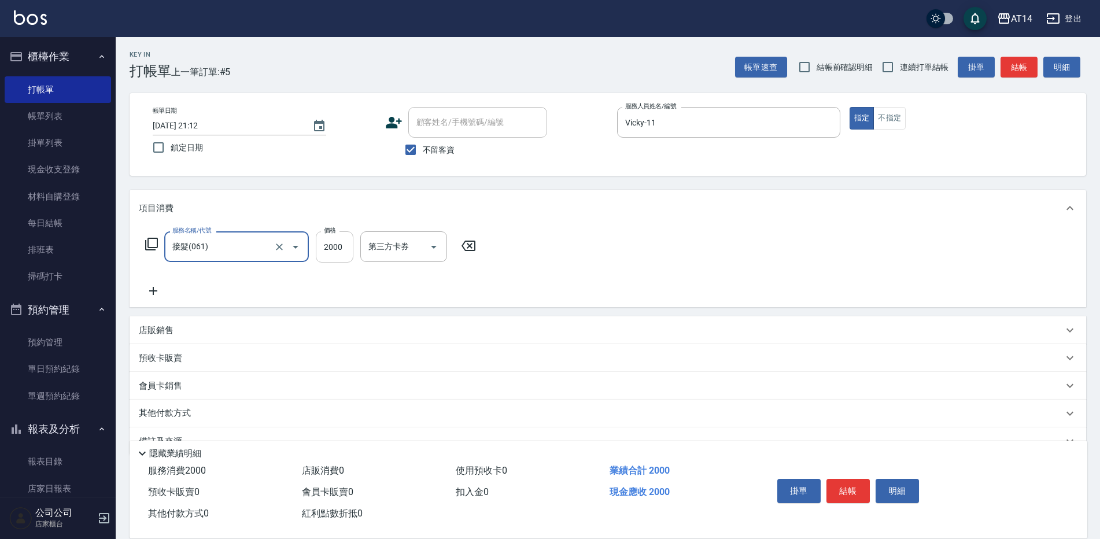
drag, startPoint x: 334, startPoint y: 249, endPoint x: 345, endPoint y: 258, distance: 13.9
click at [334, 249] on input "2000" at bounding box center [335, 246] width 38 height 31
type input "4000"
click at [855, 485] on button "結帳" at bounding box center [847, 491] width 43 height 24
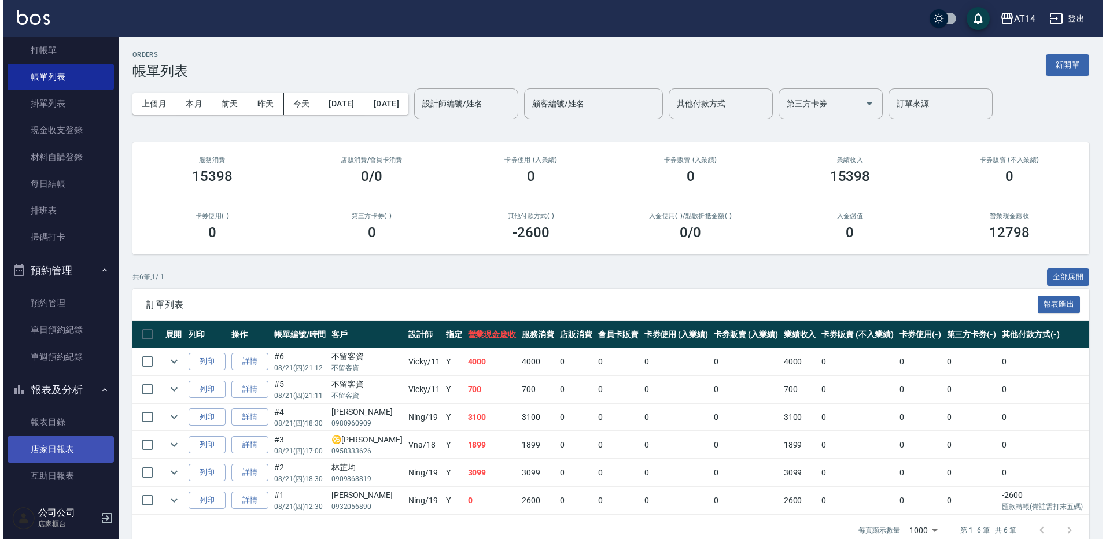
scroll to position [58, 0]
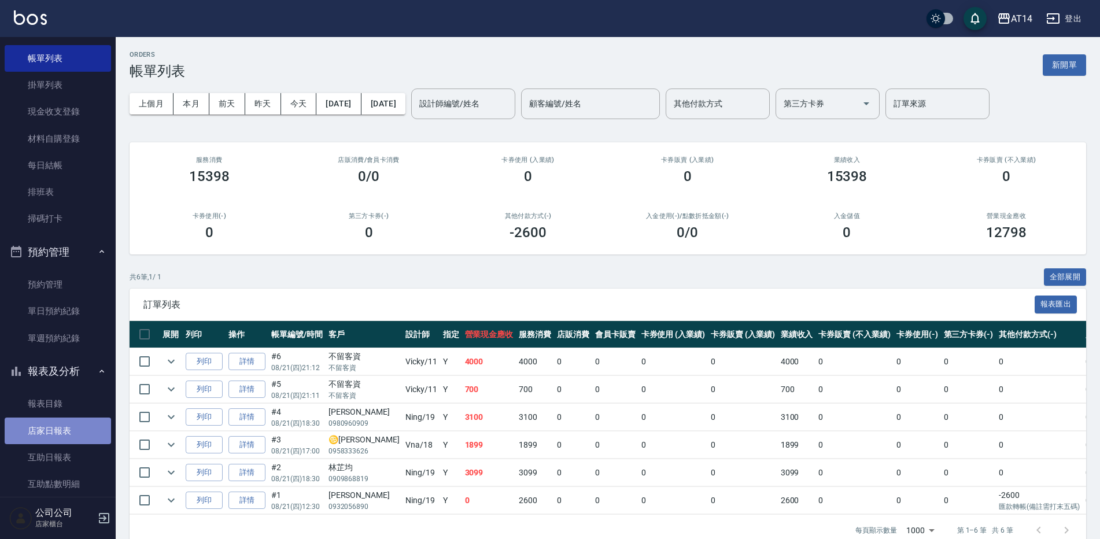
click at [65, 434] on link "店家日報表" at bounding box center [58, 431] width 106 height 27
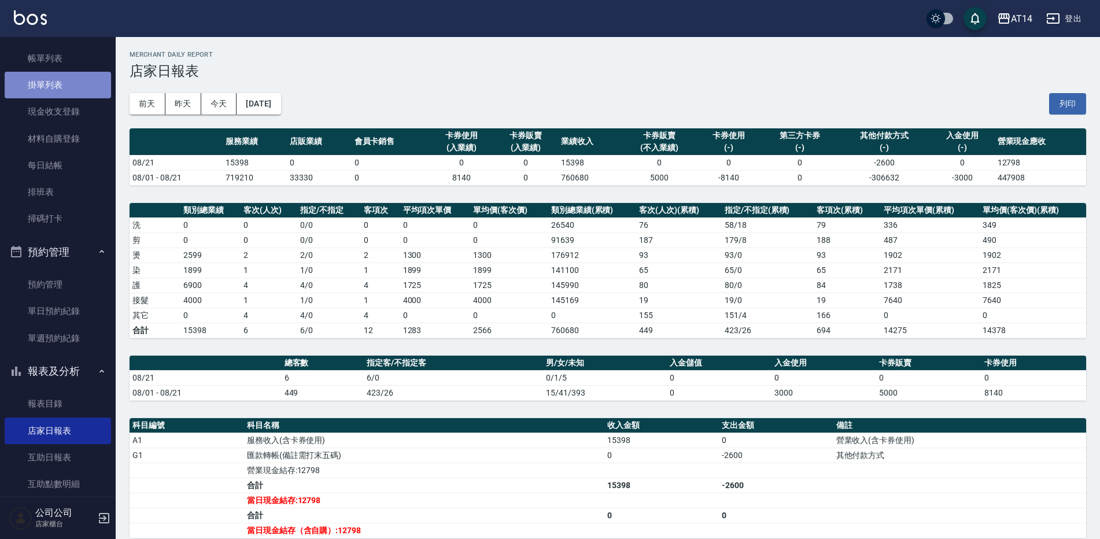
click at [71, 82] on link "掛單列表" at bounding box center [58, 85] width 106 height 27
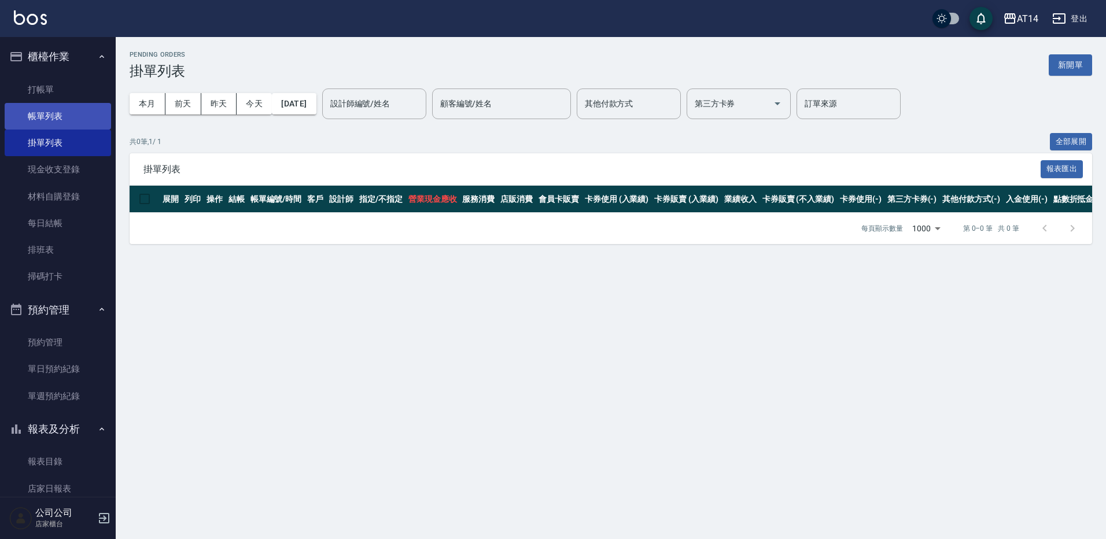
click at [65, 107] on link "帳單列表" at bounding box center [58, 116] width 106 height 27
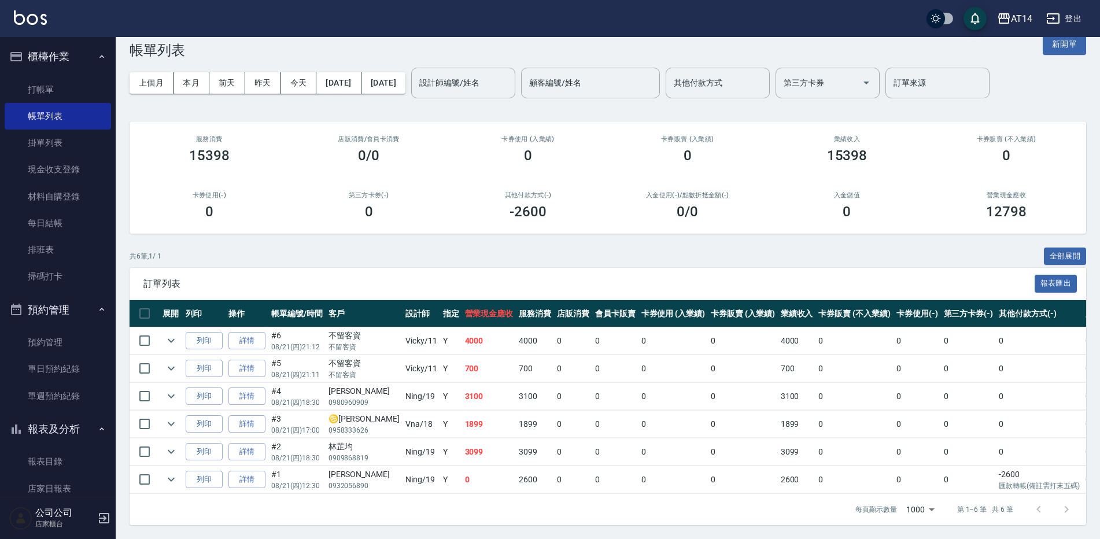
scroll to position [29, 0]
click at [470, 484] on tbody "列印 詳情 #6 08/21 (四) 21:12 不留客資 不留客資 Vicky /11 Y 4000 4000 0 0 0 0 4000 0 0 0 0 0…" at bounding box center [708, 410] width 1157 height 167
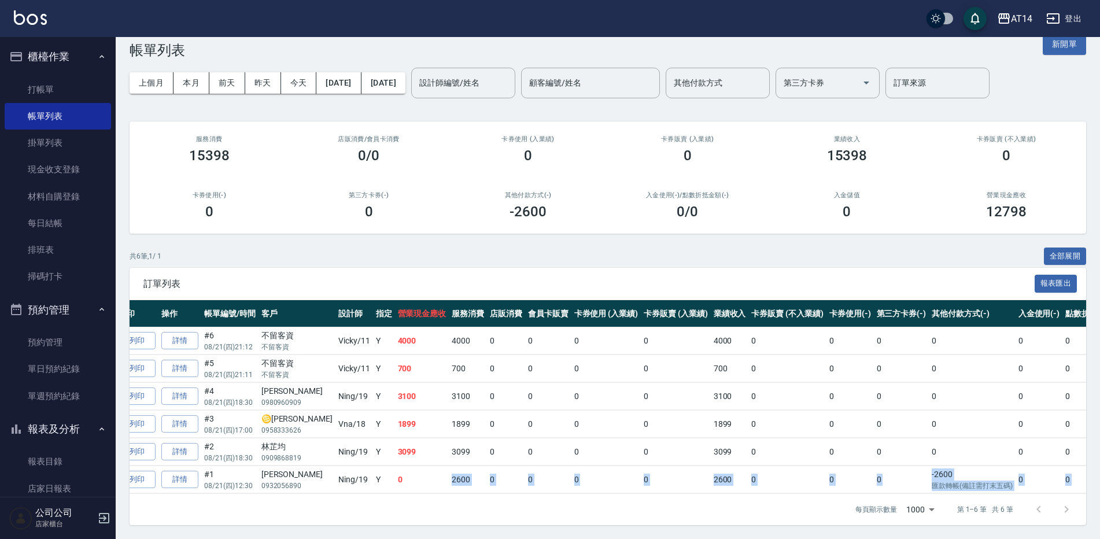
scroll to position [0, 0]
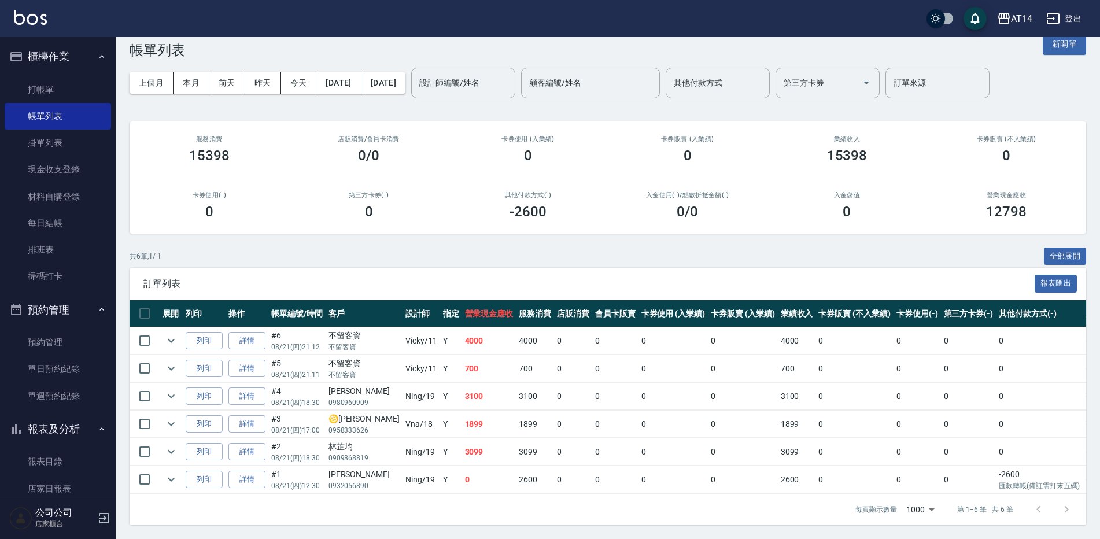
click at [334, 508] on div "每頁顯示數量 1000 1000 第 1–6 筆 共 6 筆" at bounding box center [608, 509] width 956 height 31
click at [70, 366] on link "單日預約紀錄" at bounding box center [58, 369] width 106 height 27
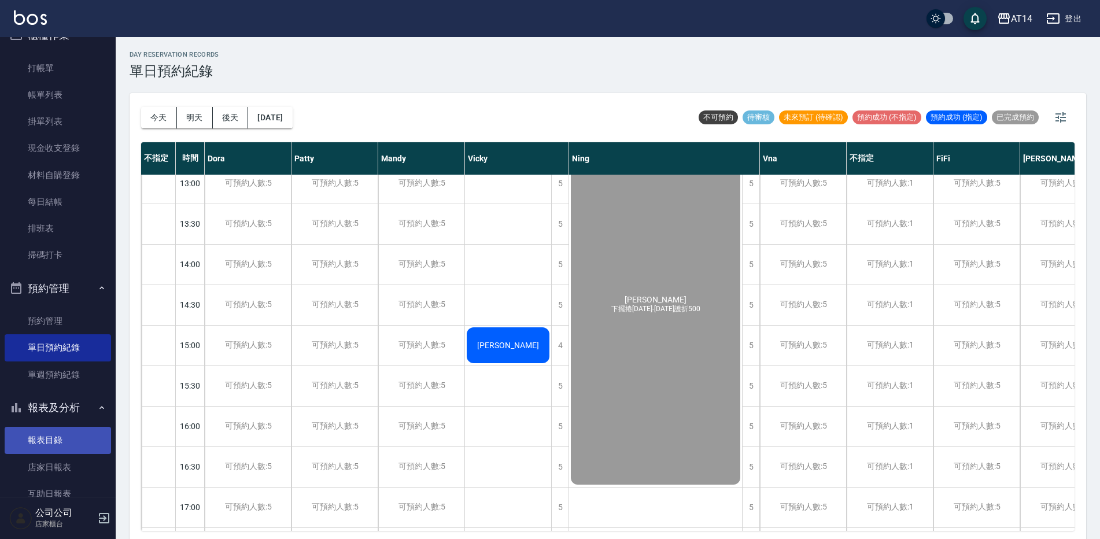
scroll to position [58, 0]
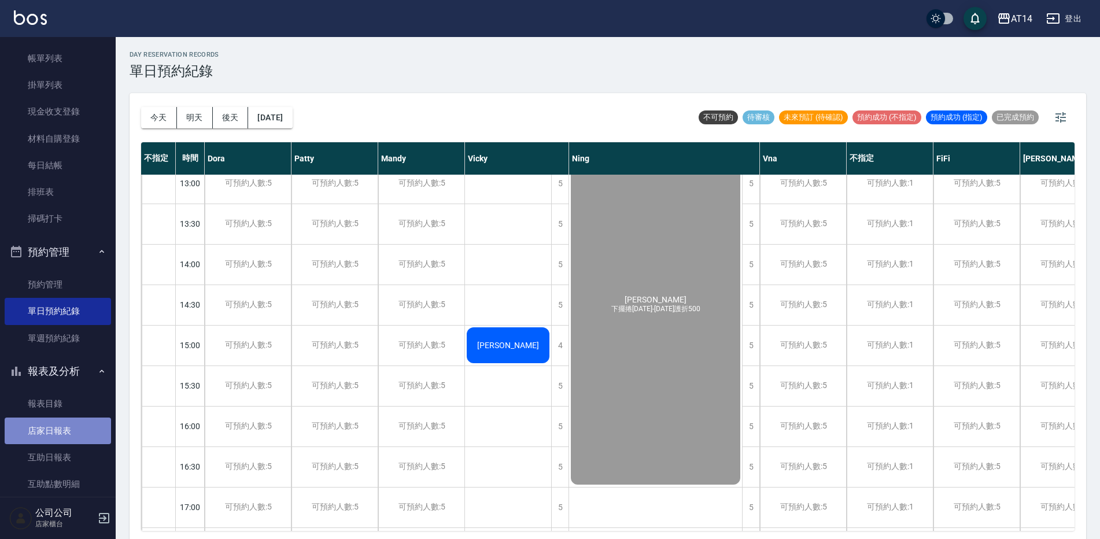
drag, startPoint x: 73, startPoint y: 426, endPoint x: 101, endPoint y: 420, distance: 28.8
click at [73, 426] on link "店家日報表" at bounding box center [58, 431] width 106 height 27
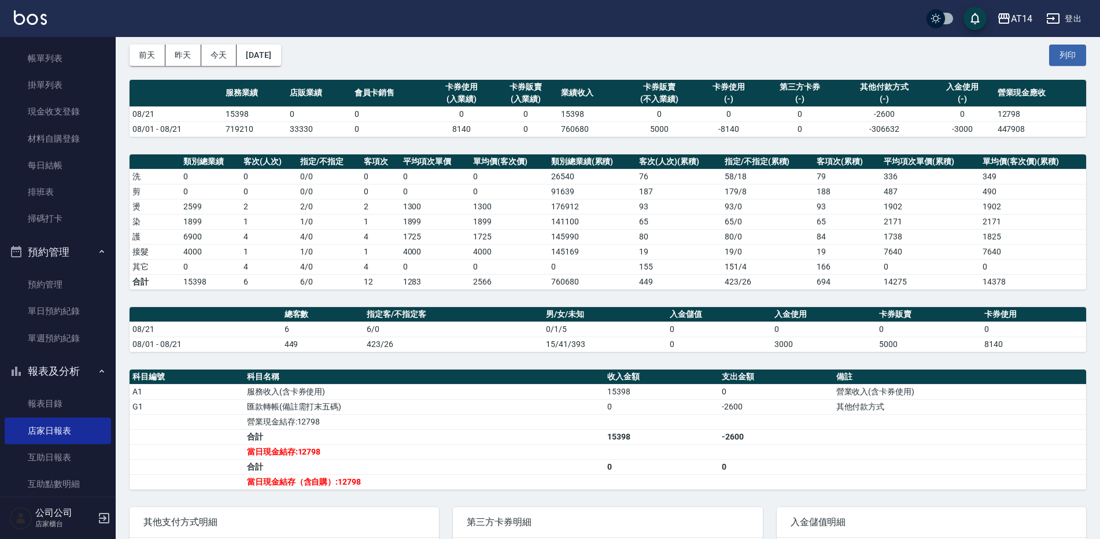
scroll to position [58, 0]
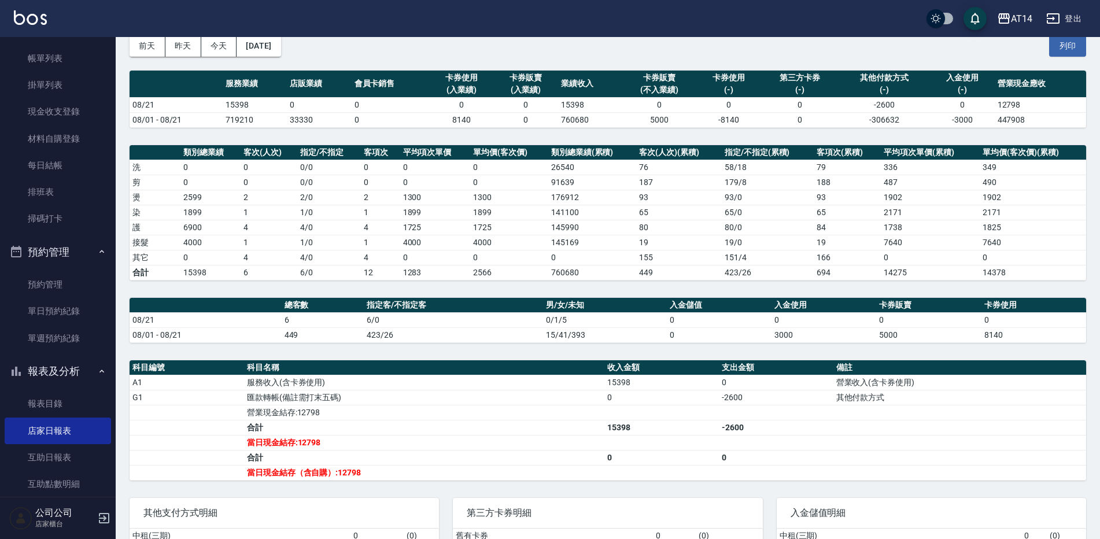
click at [189, 45] on button "昨天" at bounding box center [183, 45] width 36 height 21
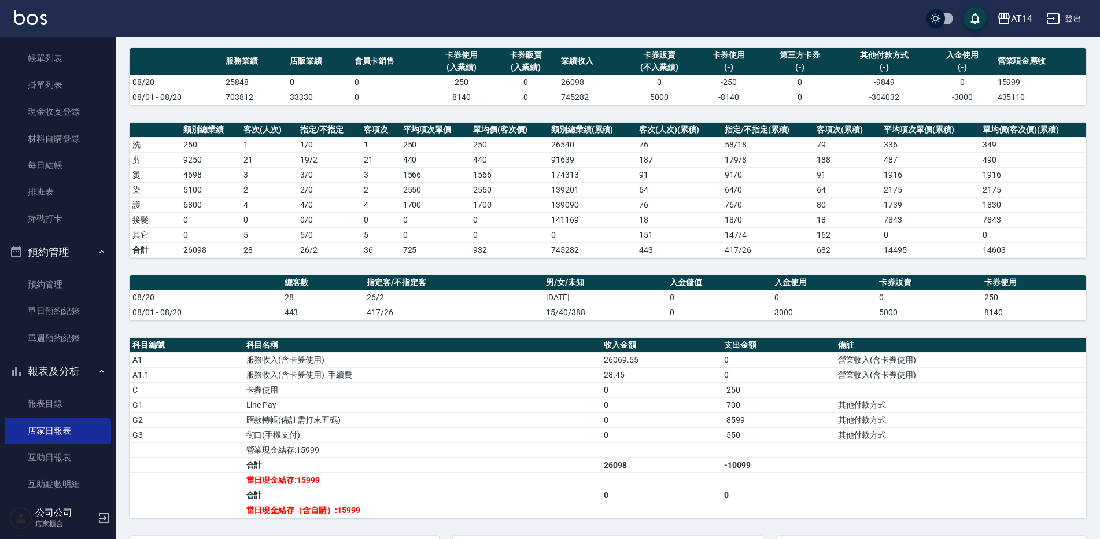
scroll to position [58, 0]
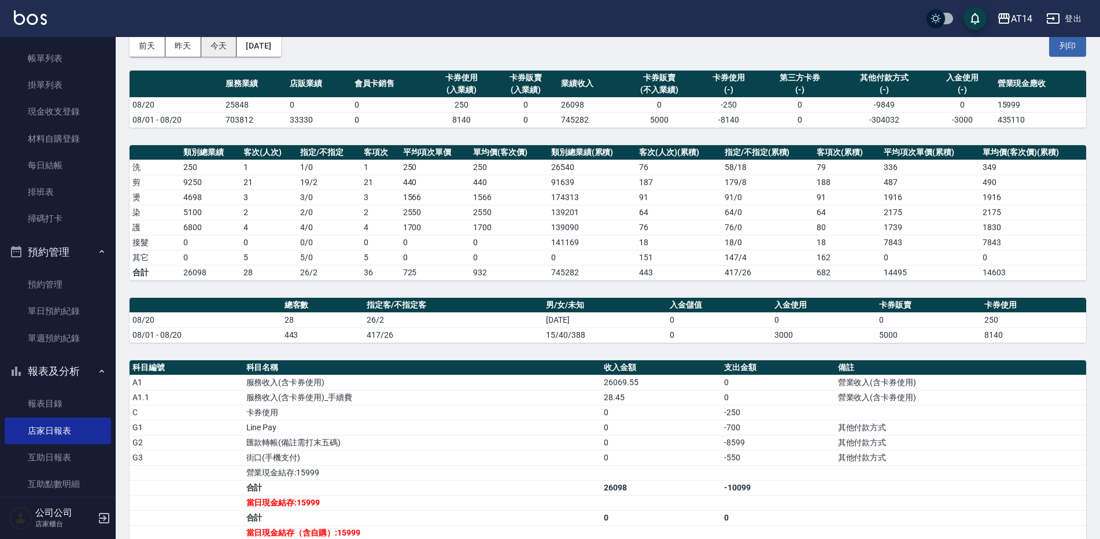
click at [228, 39] on button "今天" at bounding box center [219, 45] width 36 height 21
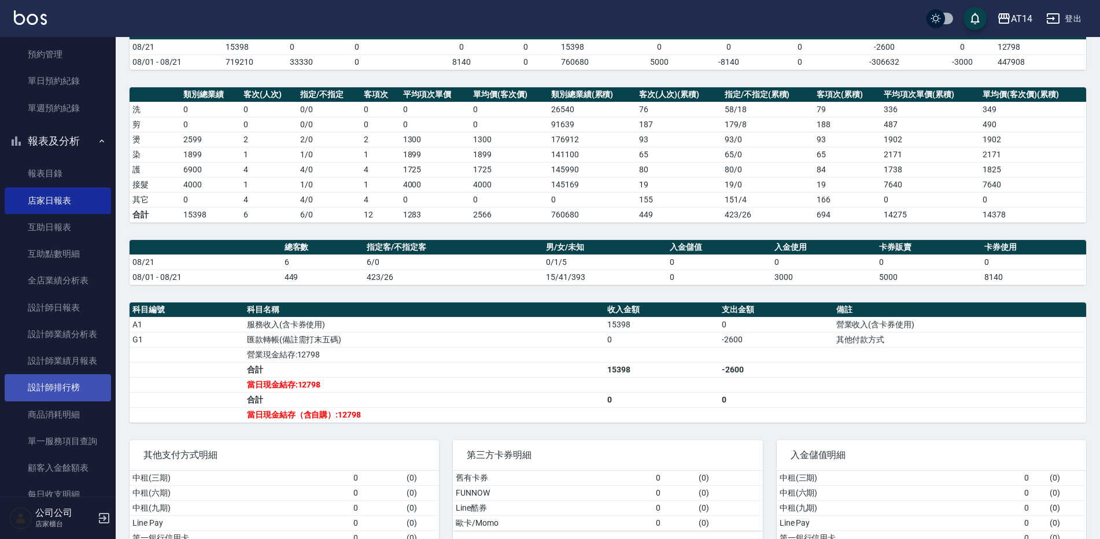
scroll to position [289, 0]
click at [68, 393] on link "設計師排行榜" at bounding box center [58, 386] width 106 height 27
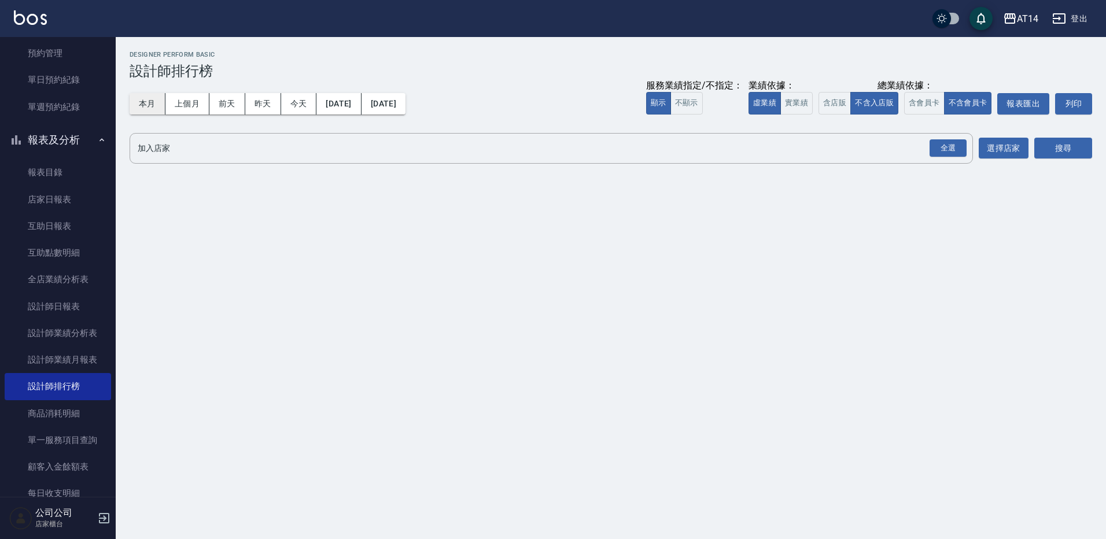
click at [153, 101] on button "本月" at bounding box center [148, 103] width 36 height 21
click at [952, 147] on div "全選" at bounding box center [947, 148] width 37 height 18
click at [1070, 146] on button "搜尋" at bounding box center [1063, 148] width 58 height 21
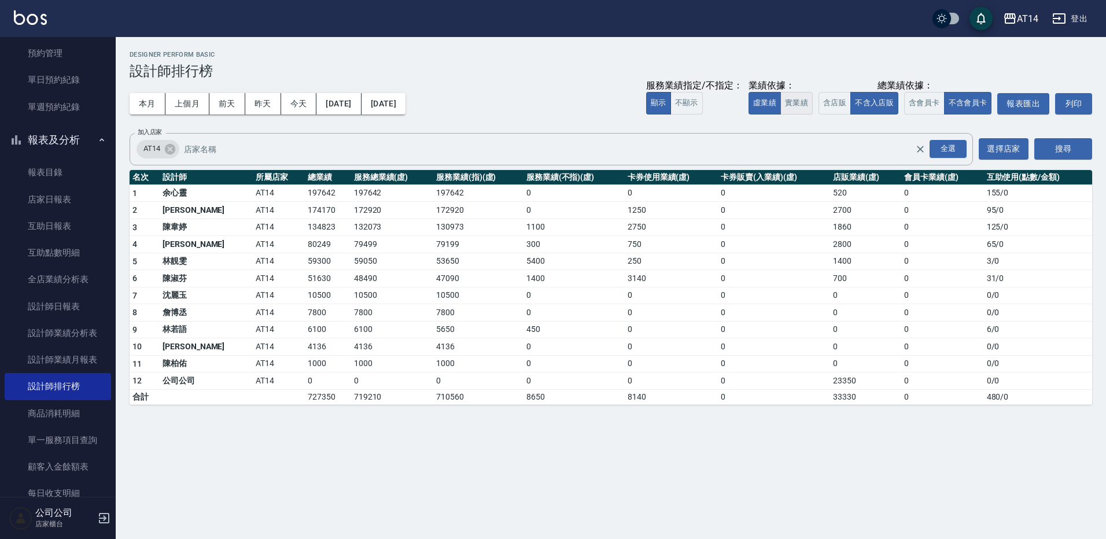
click at [796, 108] on button "實業績" at bounding box center [796, 103] width 32 height 23
click at [759, 104] on button "虛業績" at bounding box center [764, 103] width 32 height 23
click at [797, 105] on button "實業績" at bounding box center [796, 103] width 32 height 23
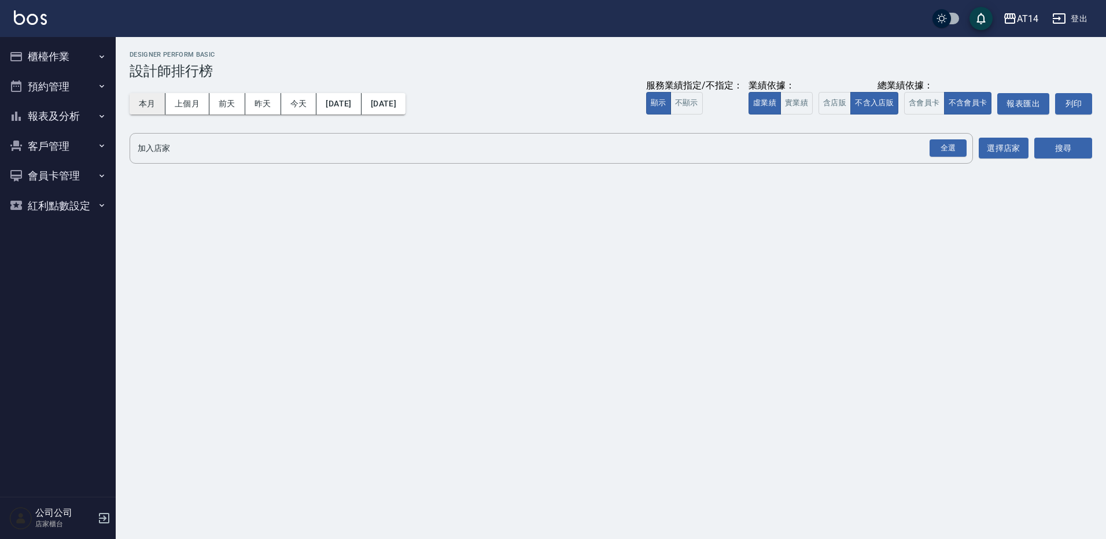
click at [156, 104] on button "本月" at bounding box center [148, 103] width 36 height 21
click at [958, 146] on div "全選" at bounding box center [947, 148] width 37 height 18
drag, startPoint x: 1059, startPoint y: 157, endPoint x: 1051, endPoint y: 153, distance: 8.3
click at [1057, 156] on button "搜尋" at bounding box center [1063, 148] width 58 height 21
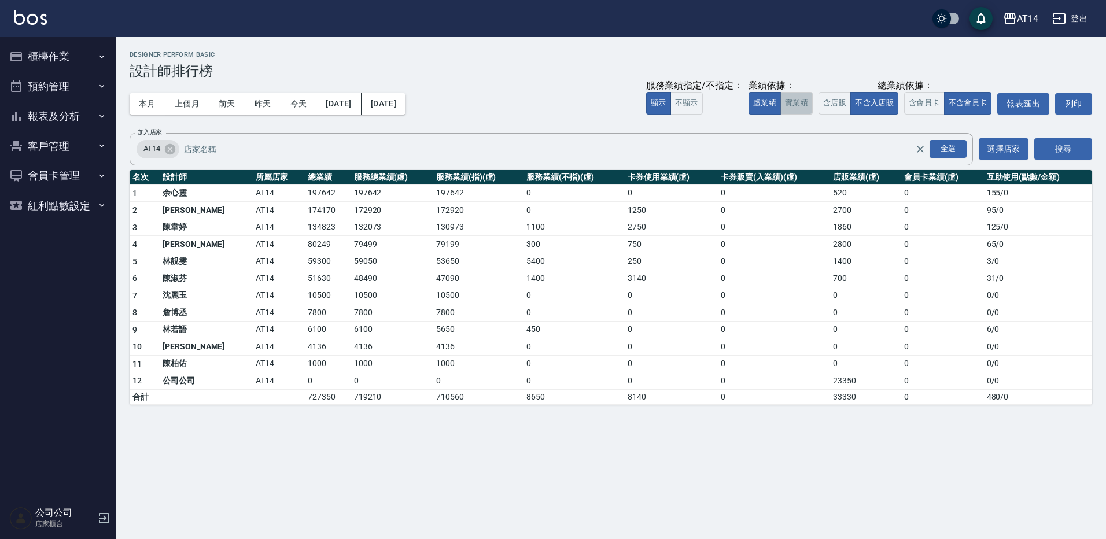
click at [800, 97] on button "實業績" at bounding box center [796, 103] width 32 height 23
click at [775, 102] on button "虛業績" at bounding box center [764, 103] width 32 height 23
click at [293, 104] on button "今天" at bounding box center [299, 103] width 36 height 21
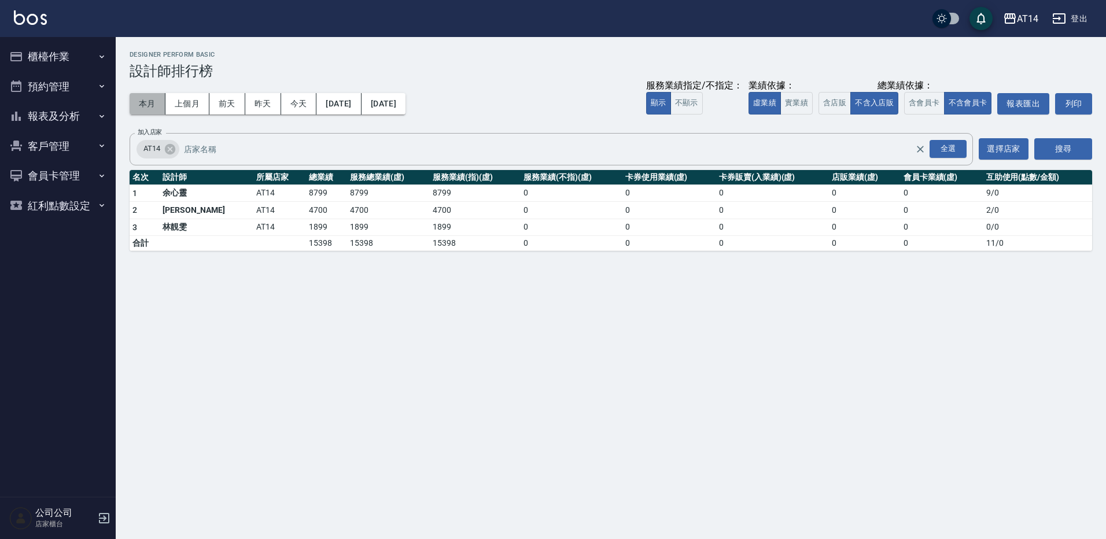
click at [154, 105] on button "本月" at bounding box center [148, 103] width 36 height 21
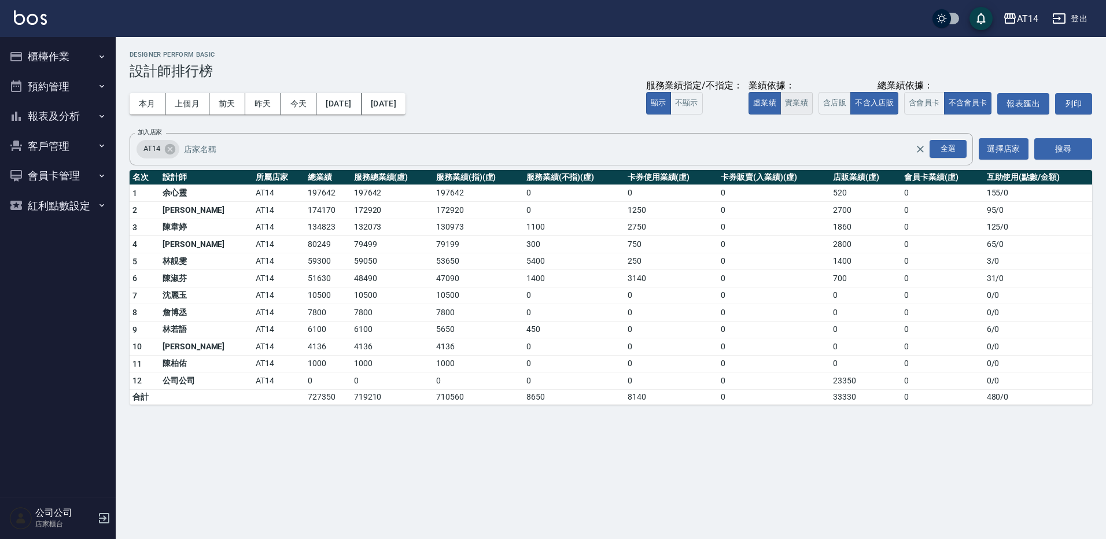
click at [790, 105] on button "實業績" at bounding box center [796, 103] width 32 height 23
click at [769, 105] on button "虛業績" at bounding box center [764, 103] width 32 height 23
click at [53, 114] on button "報表及分析" at bounding box center [58, 116] width 106 height 30
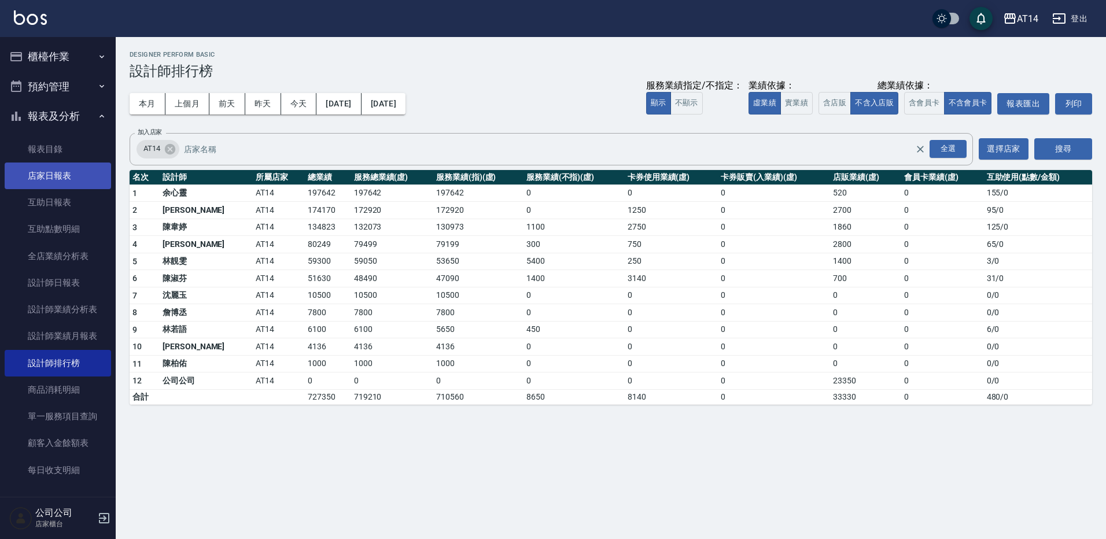
click at [58, 172] on link "店家日報表" at bounding box center [58, 175] width 106 height 27
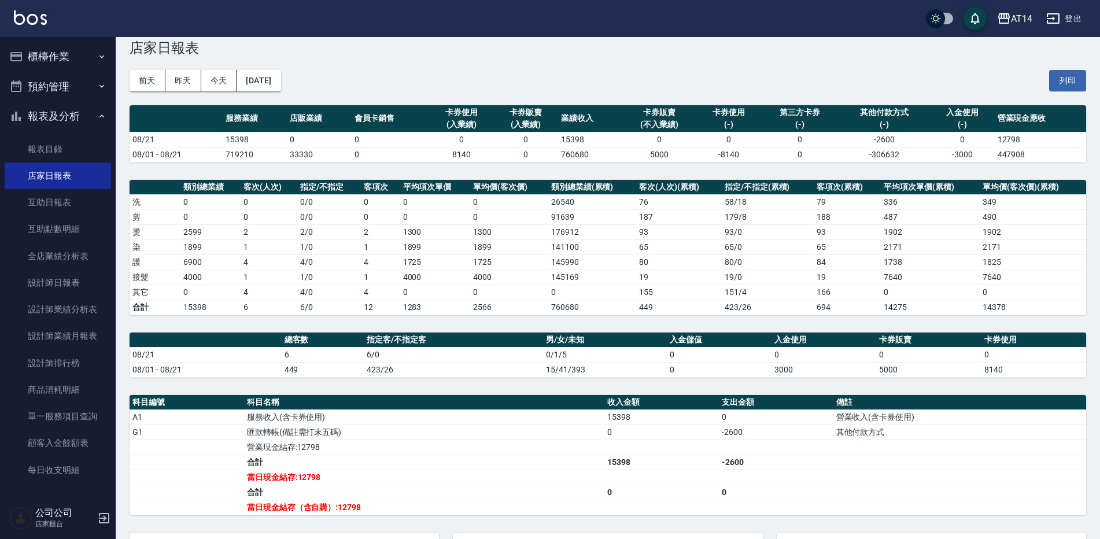
scroll to position [58, 0]
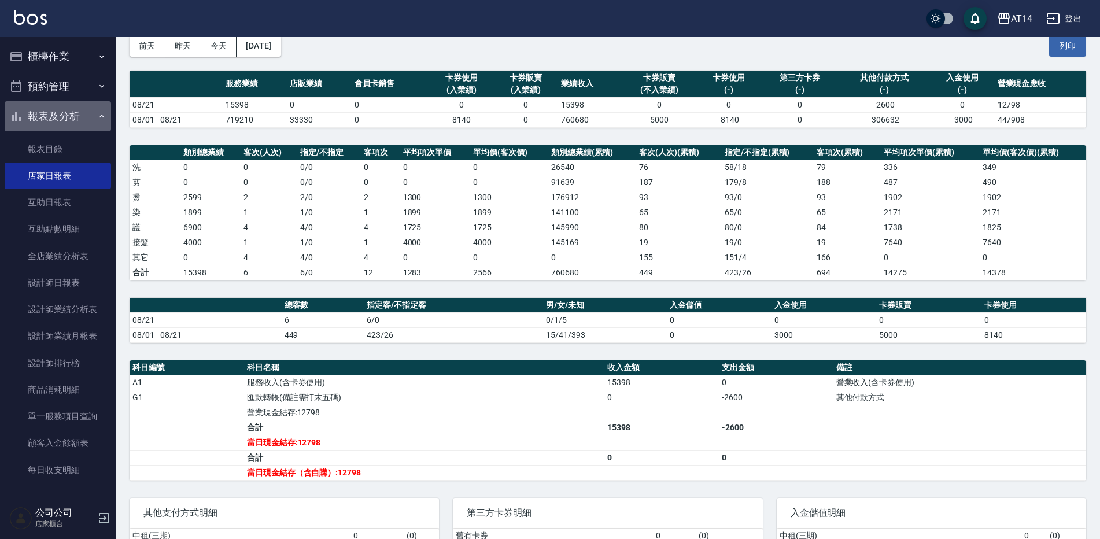
click at [68, 113] on button "報表及分析" at bounding box center [58, 116] width 106 height 30
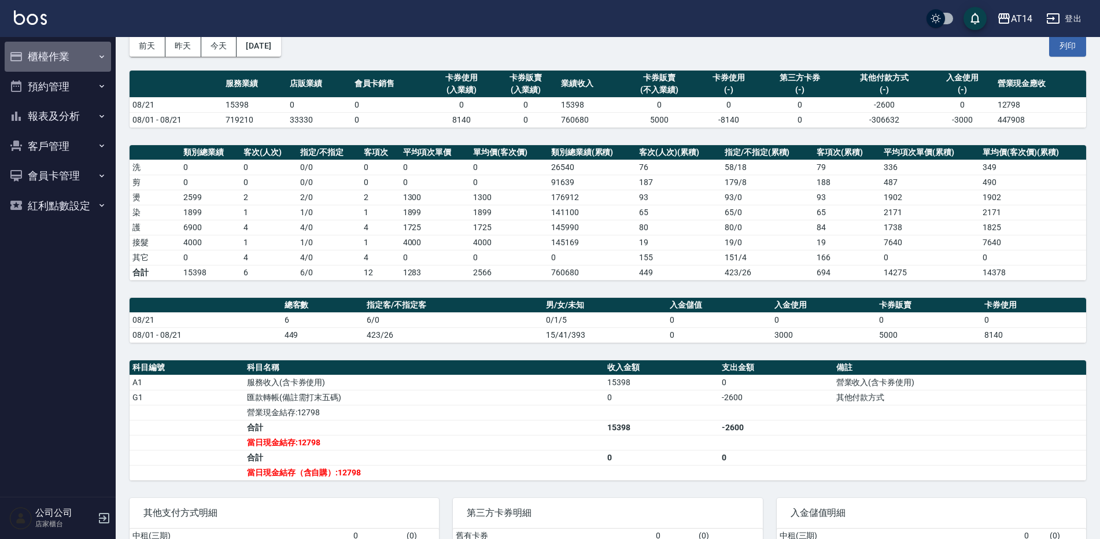
click at [73, 61] on button "櫃檯作業" at bounding box center [58, 57] width 106 height 30
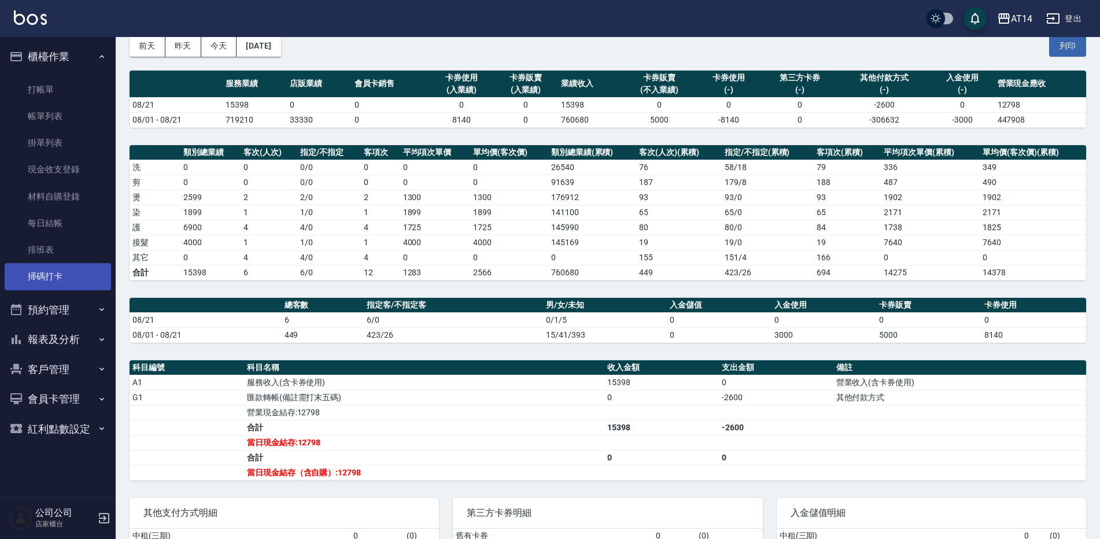
click at [65, 273] on link "掃碼打卡" at bounding box center [58, 276] width 106 height 27
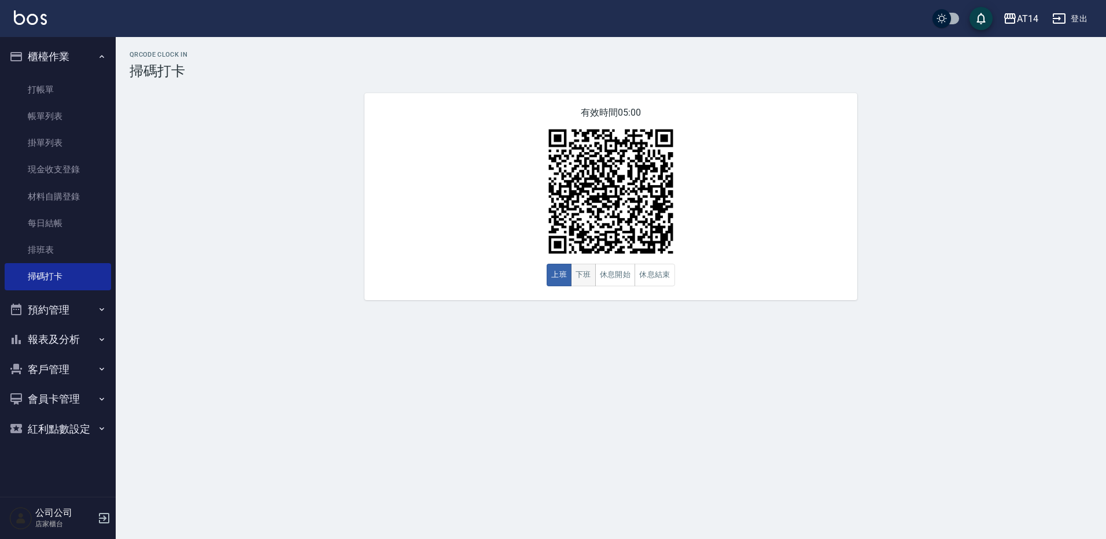
click at [582, 281] on button "下班" at bounding box center [583, 275] width 25 height 23
